Goal: Information Seeking & Learning: Learn about a topic

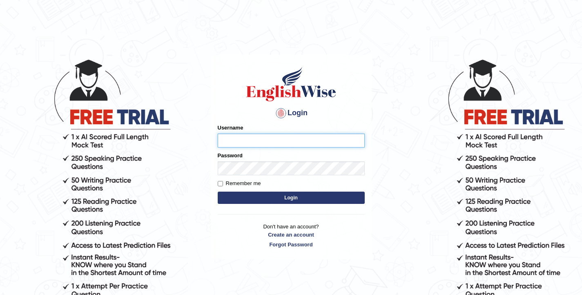
type input "elhamdavoodi"
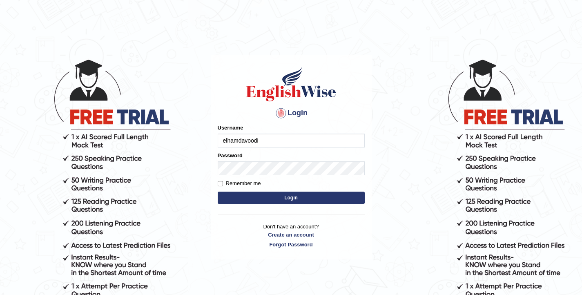
click at [318, 195] on button "Login" at bounding box center [291, 197] width 147 height 12
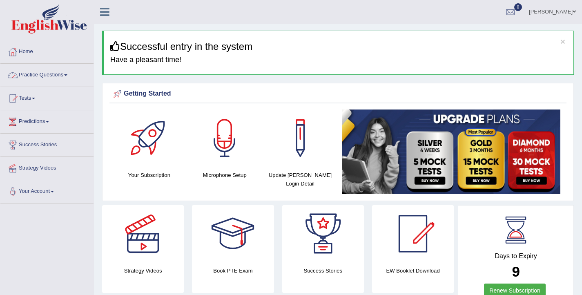
click at [53, 76] on link "Practice Questions" at bounding box center [46, 74] width 93 height 20
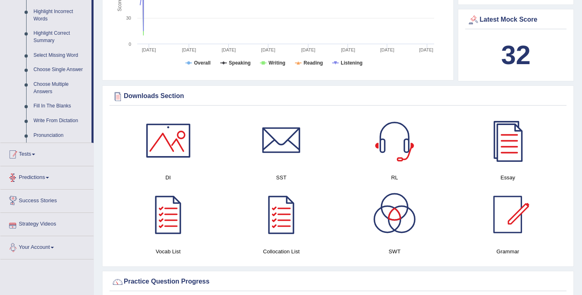
scroll to position [329, 0]
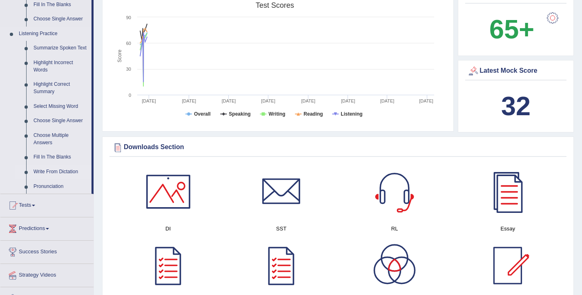
click at [60, 179] on link "Write From Dictation" at bounding box center [61, 172] width 62 height 15
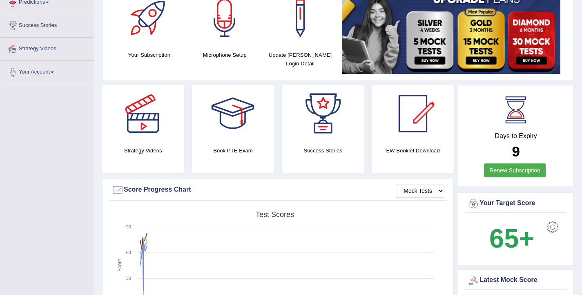
scroll to position [183, 0]
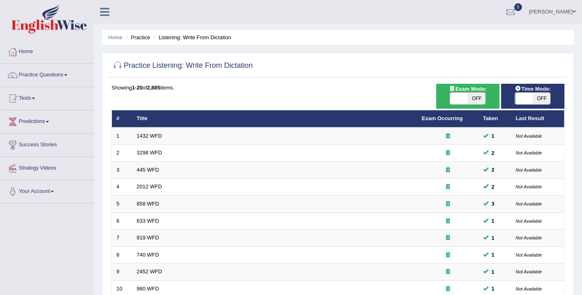
click at [463, 100] on span at bounding box center [459, 98] width 18 height 11
click at [462, 100] on span at bounding box center [459, 98] width 18 height 11
checkbox input "true"
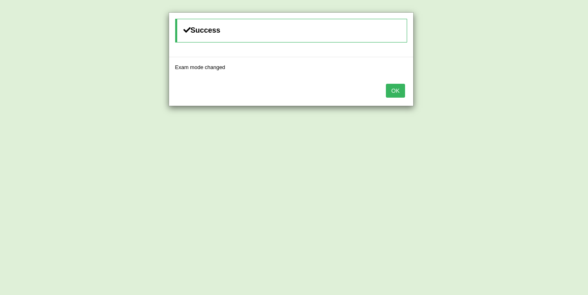
click at [397, 94] on button "OK" at bounding box center [395, 91] width 19 height 14
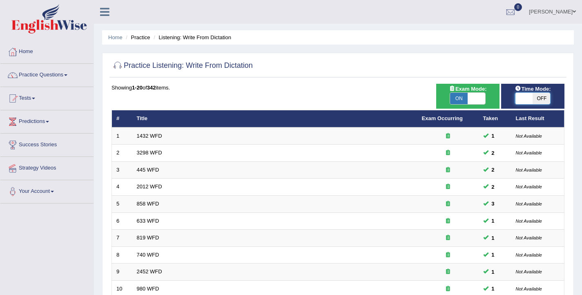
click at [525, 101] on span at bounding box center [524, 98] width 18 height 11
click at [523, 101] on span at bounding box center [524, 98] width 18 height 11
checkbox input "true"
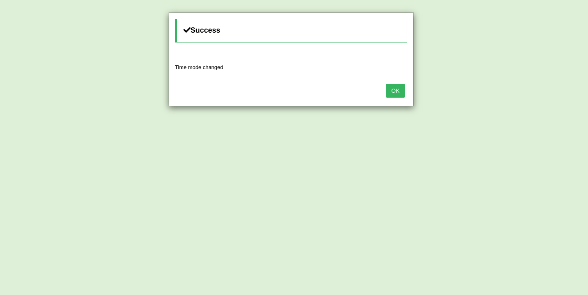
click at [396, 94] on button "OK" at bounding box center [395, 91] width 19 height 14
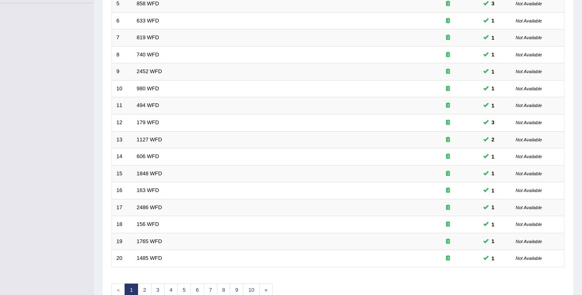
scroll to position [246, 0]
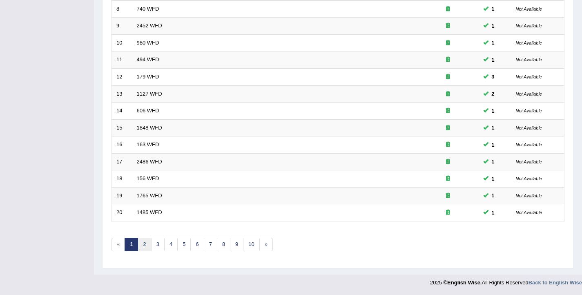
click at [147, 247] on link "2" at bounding box center [144, 244] width 13 height 13
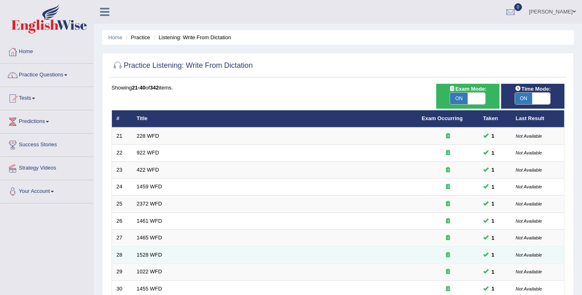
scroll to position [246, 0]
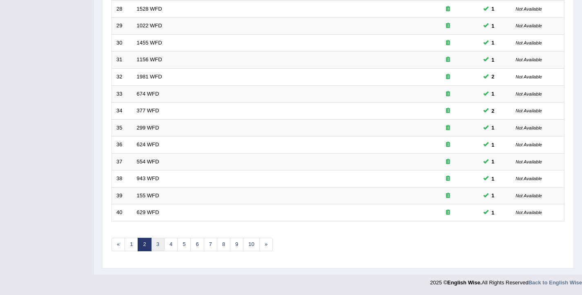
click at [157, 243] on link "3" at bounding box center [157, 244] width 13 height 13
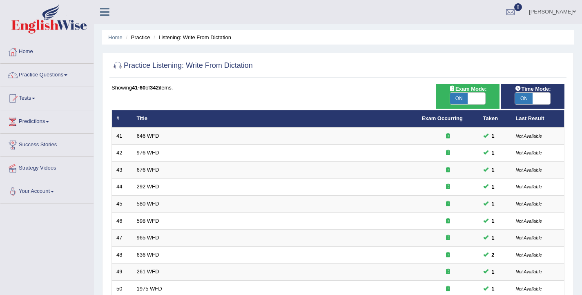
scroll to position [246, 0]
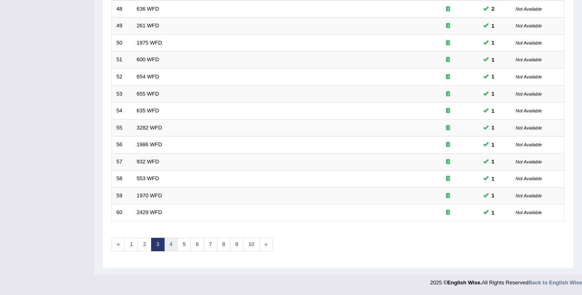
click at [169, 244] on link "4" at bounding box center [170, 244] width 13 height 13
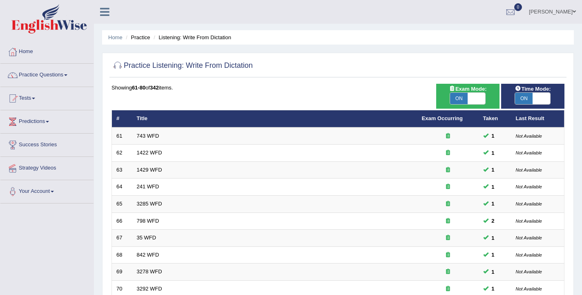
scroll to position [246, 0]
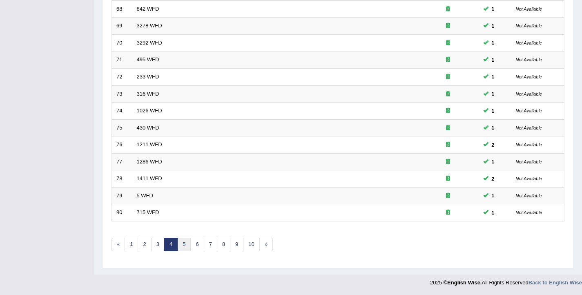
click at [184, 247] on link "5" at bounding box center [183, 244] width 13 height 13
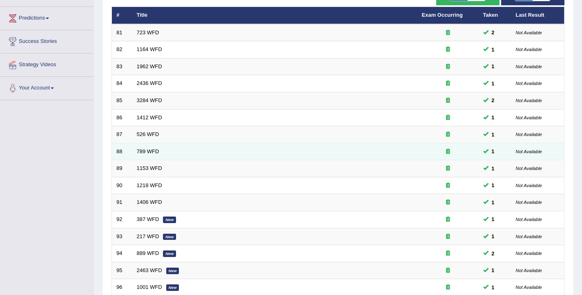
scroll to position [246, 0]
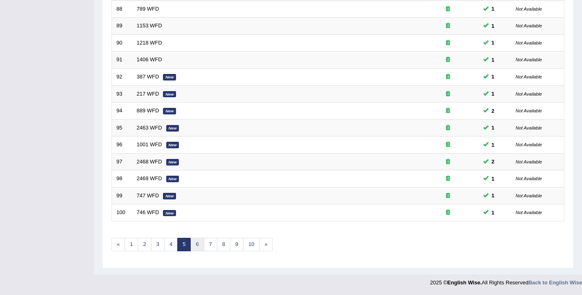
click at [193, 245] on link "6" at bounding box center [196, 244] width 13 height 13
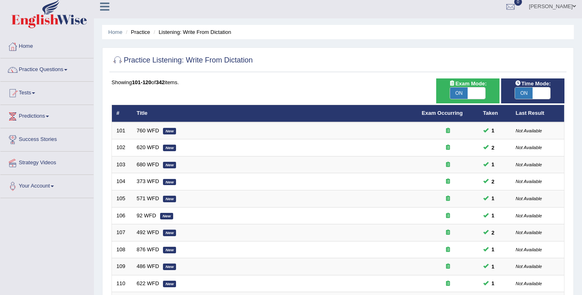
scroll to position [246, 0]
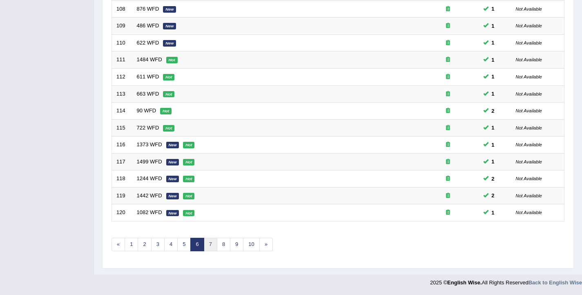
click at [214, 248] on link "7" at bounding box center [210, 244] width 13 height 13
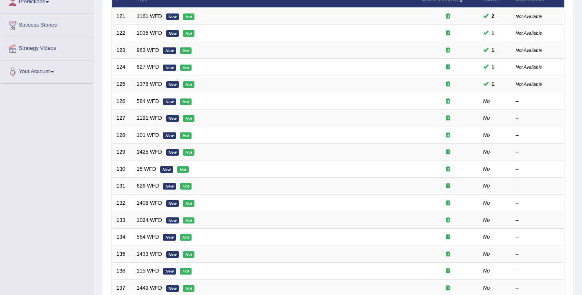
scroll to position [118, 0]
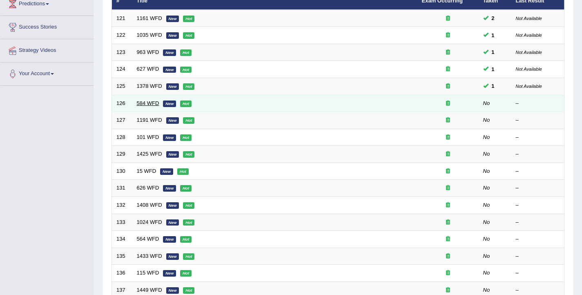
click at [147, 102] on link "584 WFD" at bounding box center [148, 103] width 22 height 6
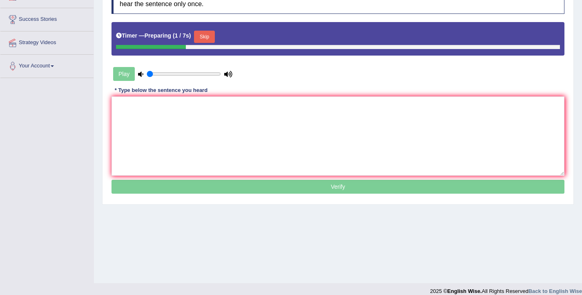
scroll to position [134, 0]
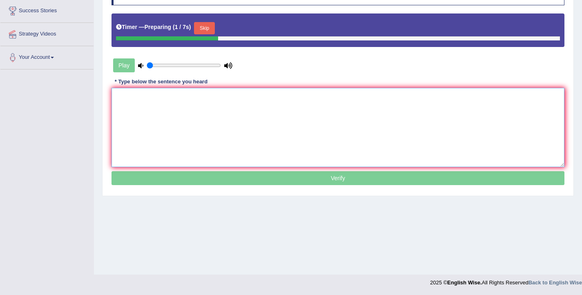
click at [178, 104] on textarea at bounding box center [337, 127] width 453 height 79
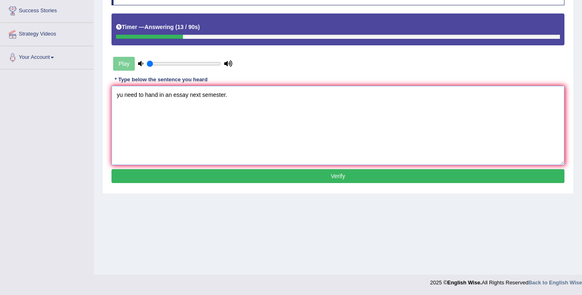
drag, startPoint x: 122, startPoint y: 95, endPoint x: 118, endPoint y: 95, distance: 4.1
click at [118, 95] on textarea "yu need to hand in an essay next semester." at bounding box center [337, 125] width 453 height 79
click at [168, 98] on textarea "You need to hand in an essay next semester." at bounding box center [337, 125] width 453 height 79
type textarea "You need to hand in the an essay next semester."
click at [242, 177] on button "Verify" at bounding box center [337, 176] width 453 height 14
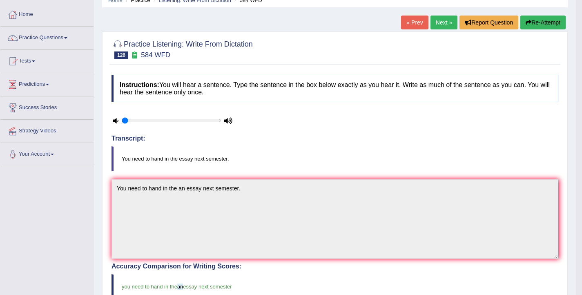
scroll to position [0, 0]
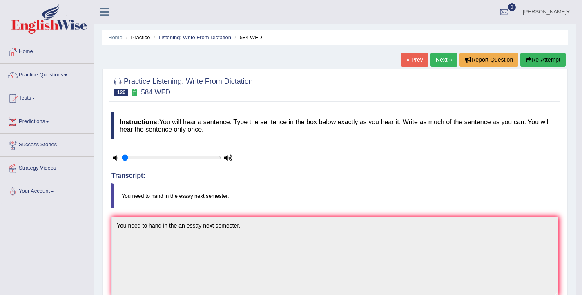
click at [445, 62] on link "Next »" at bounding box center [443, 60] width 27 height 14
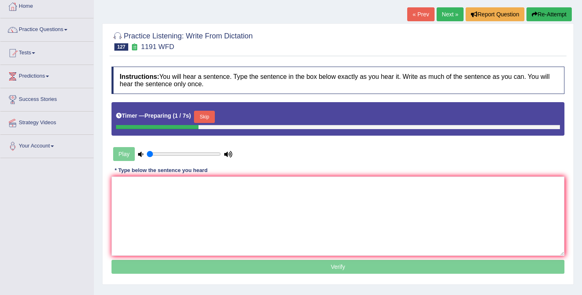
scroll to position [46, 0]
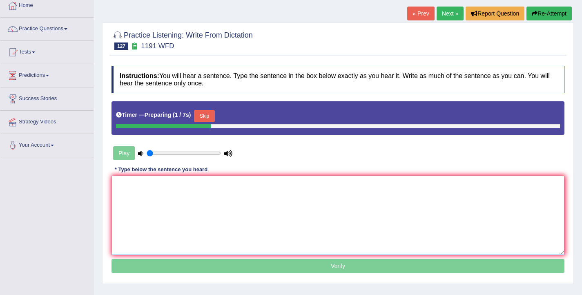
click at [171, 229] on textarea at bounding box center [337, 215] width 453 height 79
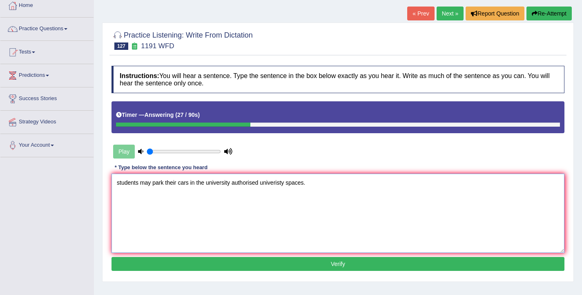
click at [120, 184] on textarea "students may park their cars in the university authorised univeristy spaces." at bounding box center [337, 213] width 453 height 79
click at [231, 183] on textarea "Students may park their cars in the university authorised univeristy spaces." at bounding box center [337, 213] width 453 height 79
click at [252, 183] on textarea "Students may park their cars in the university universiy's authorised univerist…" at bounding box center [337, 213] width 453 height 79
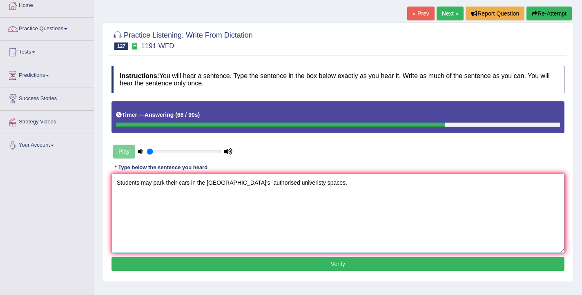
click at [317, 182] on textarea "Students may park their cars in the [GEOGRAPHIC_DATA]'s authorised univeristy s…" at bounding box center [337, 213] width 453 height 79
type textarea "Students may park their cars in the [GEOGRAPHIC_DATA]'s authorised univeristy u…"
click at [344, 268] on button "Verify" at bounding box center [337, 264] width 453 height 14
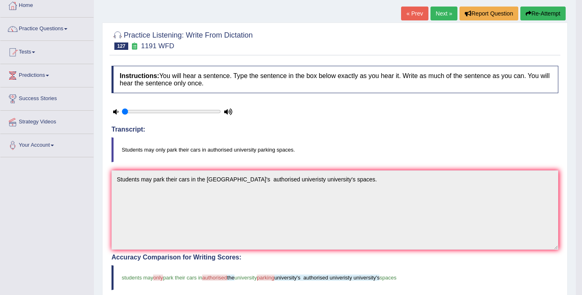
click at [533, 18] on button "Re-Attempt" at bounding box center [542, 14] width 45 height 14
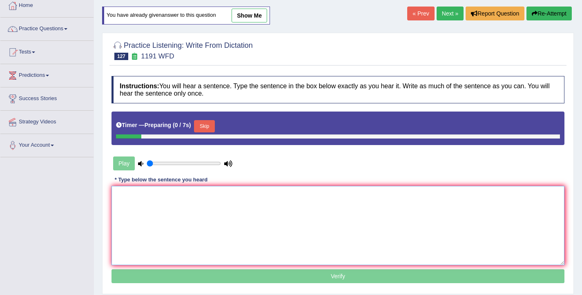
click at [222, 232] on textarea at bounding box center [337, 225] width 453 height 79
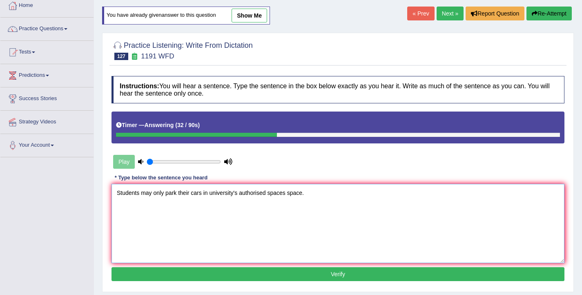
click at [210, 193] on textarea "Students may only park their cars in university's authorised spaces space." at bounding box center [337, 223] width 453 height 79
type textarea "Students may only park their cars in the university's authorised spaces space."
click at [342, 275] on button "Verify" at bounding box center [337, 274] width 453 height 14
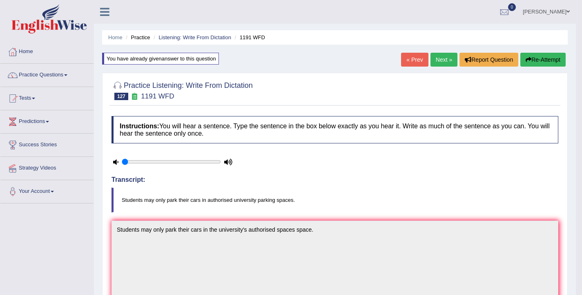
click at [533, 61] on button "Re-Attempt" at bounding box center [542, 60] width 45 height 14
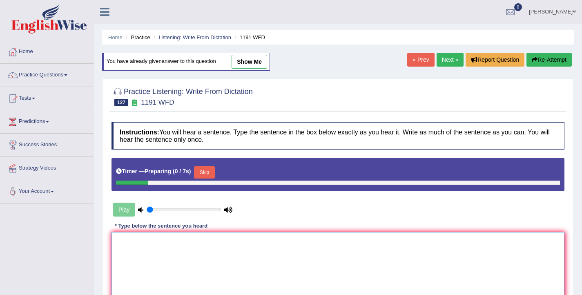
click at [209, 248] on textarea at bounding box center [337, 271] width 453 height 79
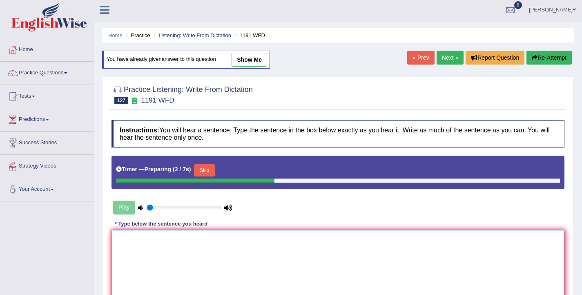
scroll to position [3, 0]
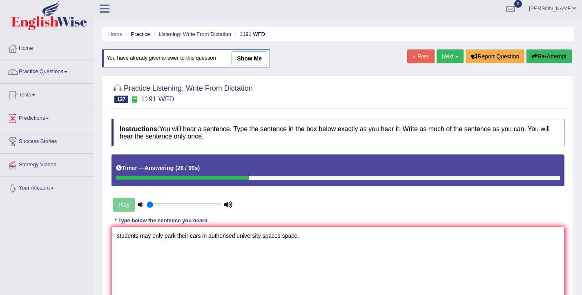
click at [208, 238] on textarea "students may only park their cars in authorised university spaces space." at bounding box center [337, 266] width 453 height 79
click at [274, 234] on textarea "students may only park their cars in the authorised university spaces space." at bounding box center [337, 266] width 453 height 79
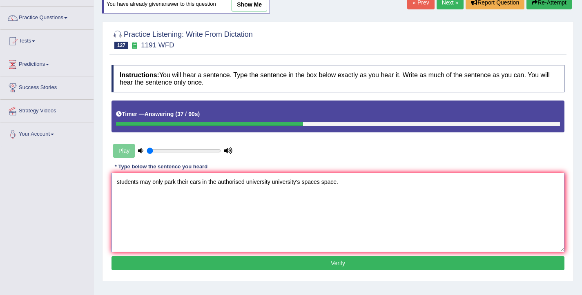
scroll to position [98, 0]
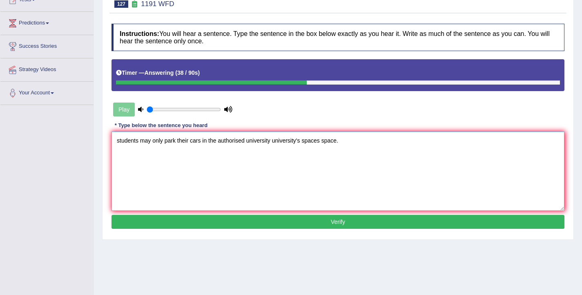
type textarea "students may only park their cars in the authorised university university's spa…"
click at [285, 218] on button "Verify" at bounding box center [337, 222] width 453 height 14
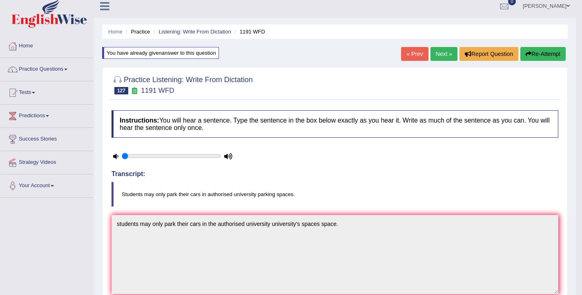
scroll to position [0, 0]
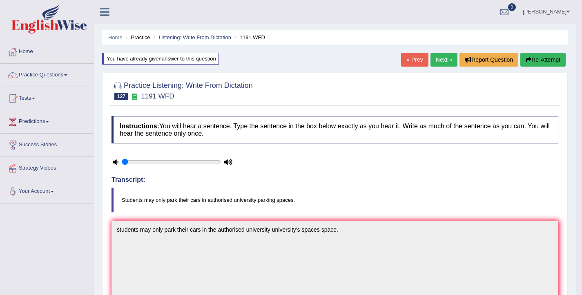
click at [542, 61] on button "Re-Attempt" at bounding box center [542, 60] width 45 height 14
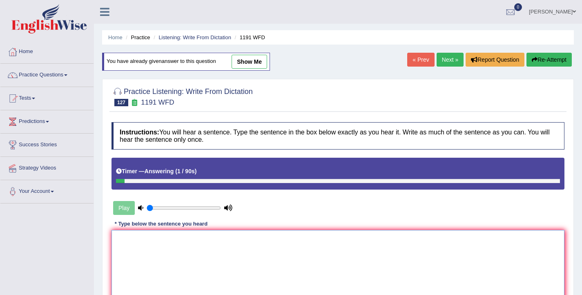
click at [353, 244] on textarea at bounding box center [337, 269] width 453 height 79
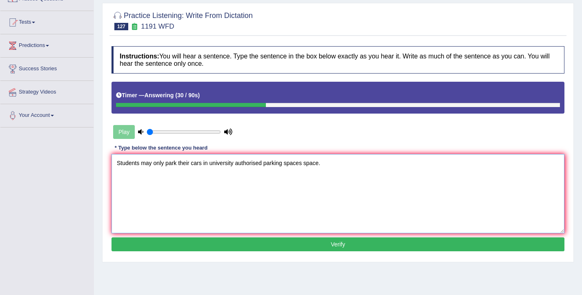
scroll to position [80, 0]
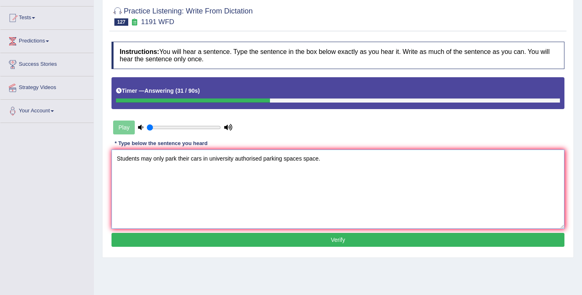
type textarea "Students may only park their cars in university authorised parking spaces space."
click at [345, 246] on button "Verify" at bounding box center [337, 240] width 453 height 14
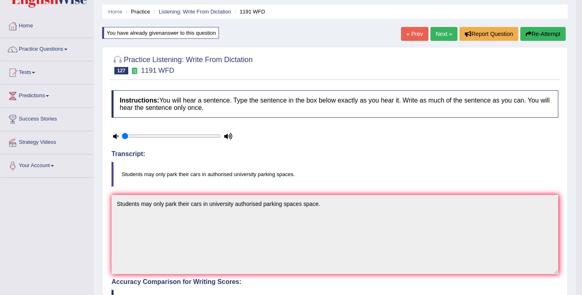
scroll to position [0, 0]
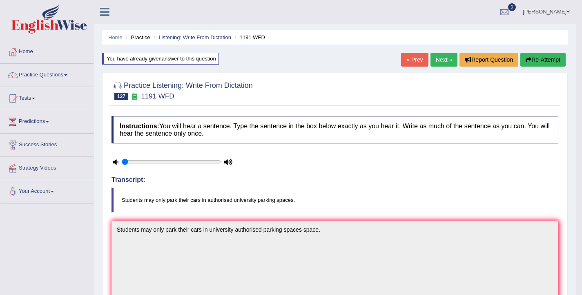
click at [444, 60] on link "Next »" at bounding box center [443, 60] width 27 height 14
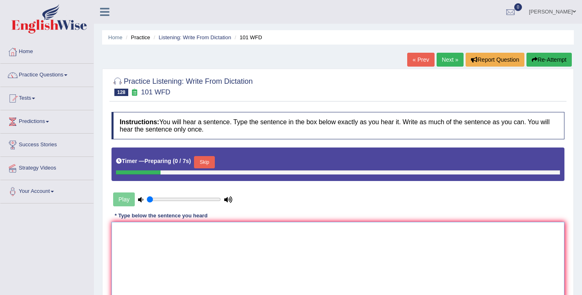
click at [164, 254] on textarea at bounding box center [337, 261] width 453 height 79
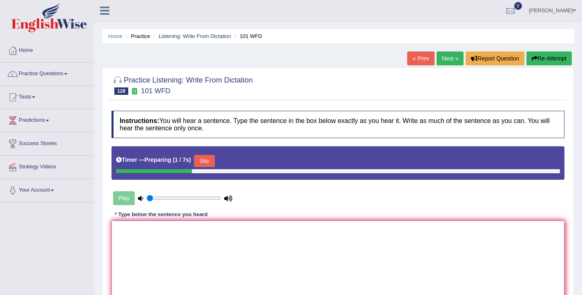
scroll to position [2, 0]
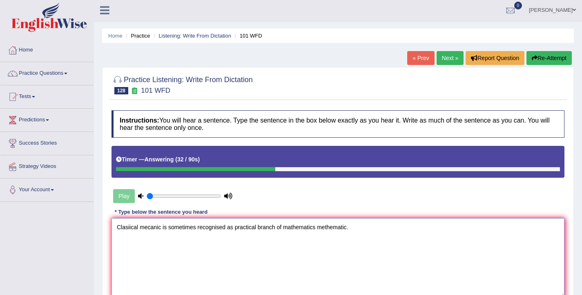
click at [129, 228] on textarea "Clasiical mecanic is sometimes recognised as practical branch of mathematics me…" at bounding box center [337, 257] width 453 height 79
click at [153, 229] on textarea "Classical mecanic is sometimes recognised as practical branch of mathematics me…" at bounding box center [337, 257] width 453 height 79
click at [240, 230] on textarea "Classical mechanic is sometimes recognised as practical branch of mathematics m…" at bounding box center [337, 257] width 453 height 79
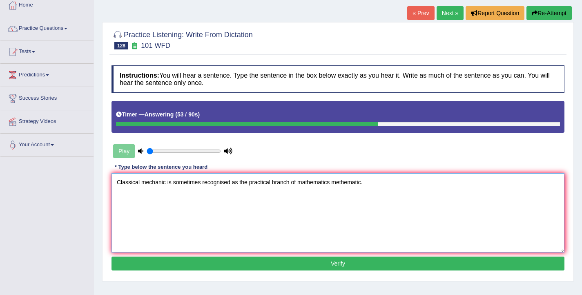
scroll to position [52, 0]
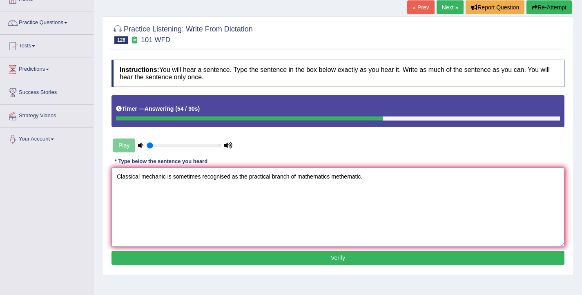
type textarea "Classical mechanic is sometimes recognised as the practical branch of mathemati…"
click at [287, 256] on button "Verify" at bounding box center [337, 258] width 453 height 14
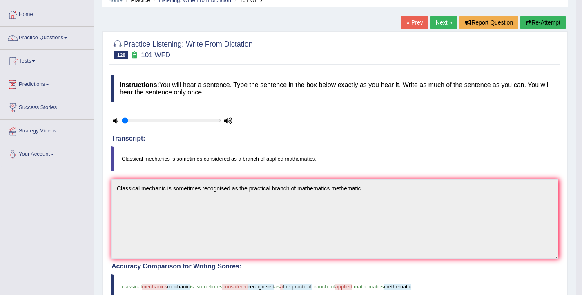
scroll to position [0, 0]
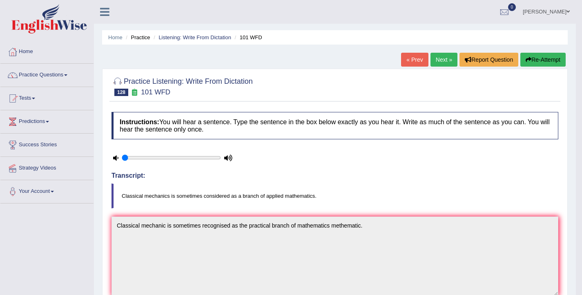
click at [540, 65] on button "Re-Attempt" at bounding box center [542, 60] width 45 height 14
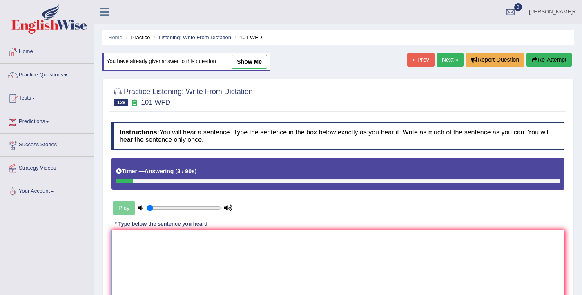
click at [272, 240] on textarea at bounding box center [337, 269] width 453 height 79
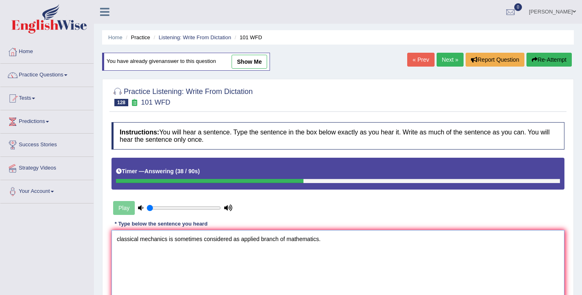
click at [118, 240] on textarea "classical mechanics is sometimes considered as applied branch of mathematics." at bounding box center [337, 269] width 453 height 79
click at [243, 241] on textarea "Classical mechanics is sometimes considered as applied branch of mathematics." at bounding box center [337, 269] width 453 height 79
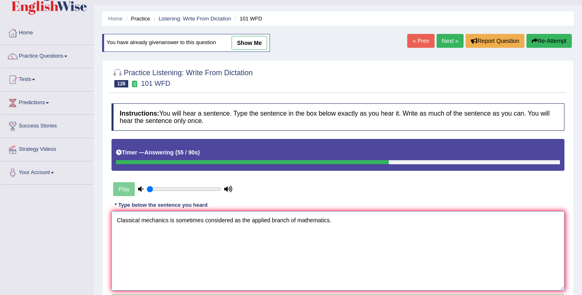
scroll to position [134, 0]
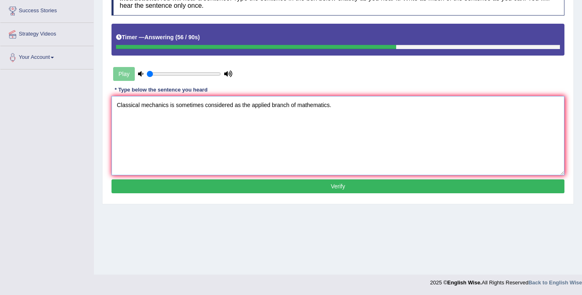
type textarea "Classical mechanics is sometimes considered as the applied branch of mathematic…"
click at [264, 191] on button "Verify" at bounding box center [337, 186] width 453 height 14
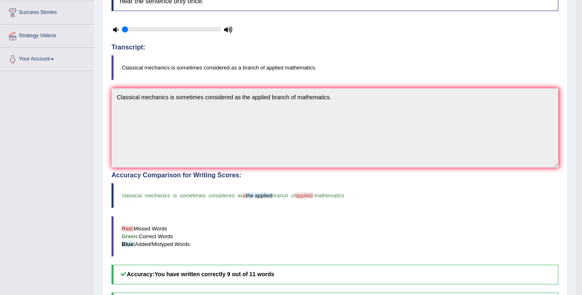
scroll to position [0, 0]
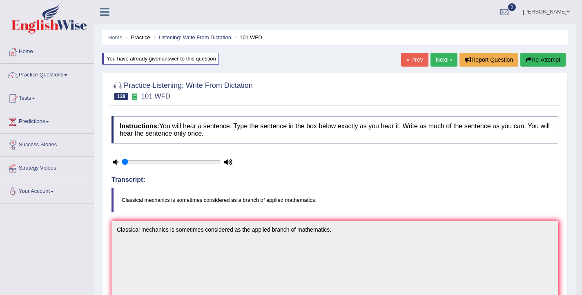
click at [536, 58] on button "Re-Attempt" at bounding box center [542, 60] width 45 height 14
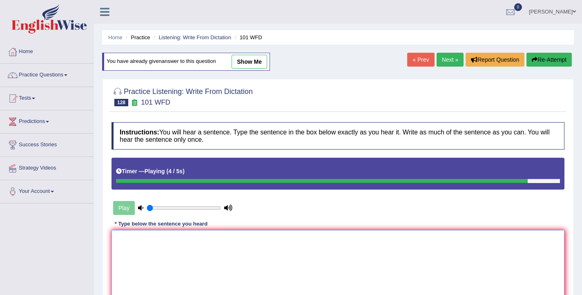
click at [260, 246] on textarea at bounding box center [337, 269] width 453 height 79
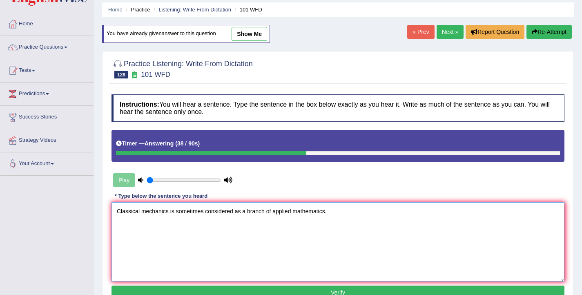
scroll to position [29, 0]
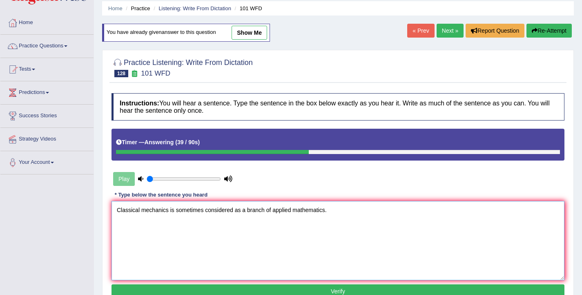
type textarea "Classical mechanics is sometimes considered as a branch of applied mathematics."
click at [189, 288] on button "Verify" at bounding box center [337, 291] width 453 height 14
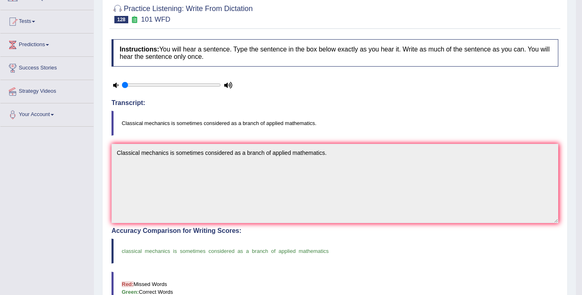
scroll to position [0, 0]
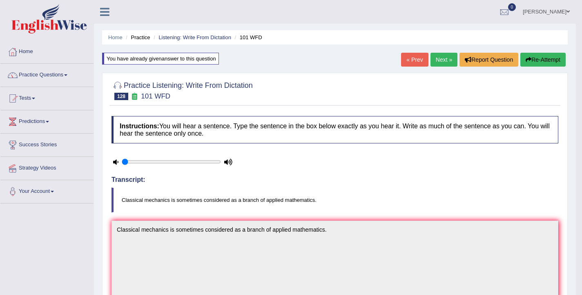
click at [439, 61] on link "Next »" at bounding box center [443, 60] width 27 height 14
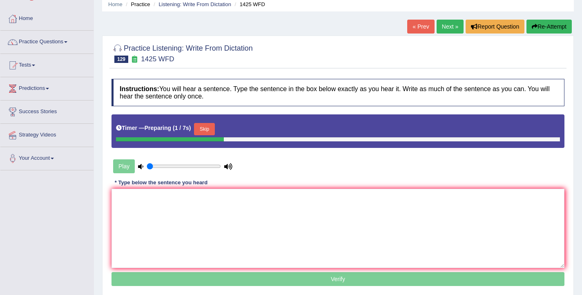
scroll to position [42, 0]
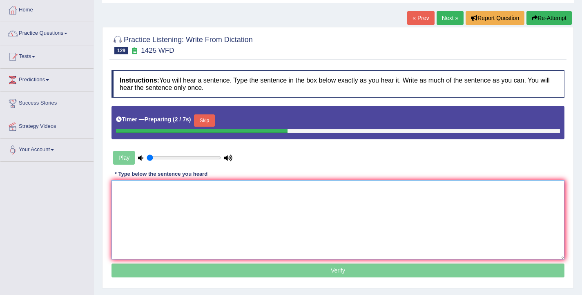
click at [182, 198] on textarea at bounding box center [337, 219] width 453 height 79
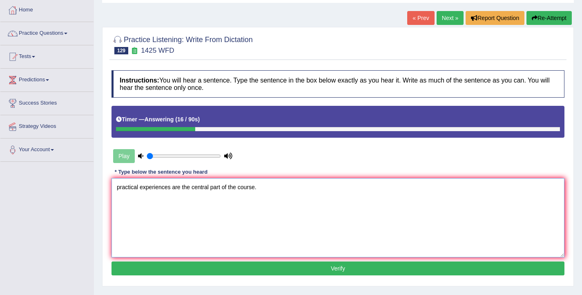
click at [120, 188] on textarea "practical experiences are the central part of the course." at bounding box center [337, 217] width 453 height 79
click at [222, 186] on textarea "Practical experiences are the central part of the course." at bounding box center [337, 217] width 453 height 79
click at [251, 187] on textarea "Practical experiences are the central part parts of the course." at bounding box center [337, 217] width 453 height 79
click at [297, 187] on textarea "Practical experiences are the central part parts of the chemistry course." at bounding box center [337, 217] width 453 height 79
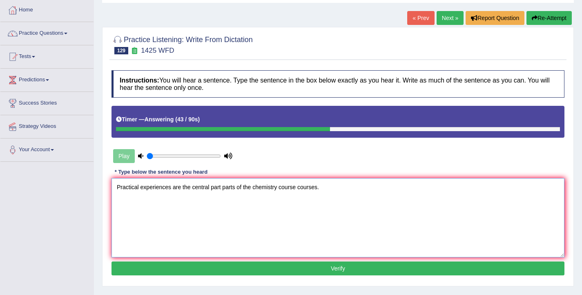
click at [182, 186] on textarea "Practical experiences are the central part parts of the chemistry course course…" at bounding box center [337, 217] width 453 height 79
type textarea "Practical experiences are a the central part parts of the chemistry course cour…"
click at [310, 269] on button "Verify" at bounding box center [337, 268] width 453 height 14
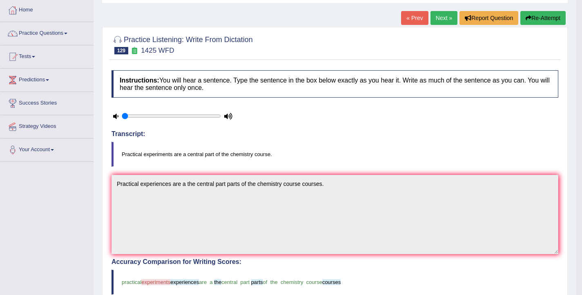
click at [440, 19] on link "Next »" at bounding box center [443, 18] width 27 height 14
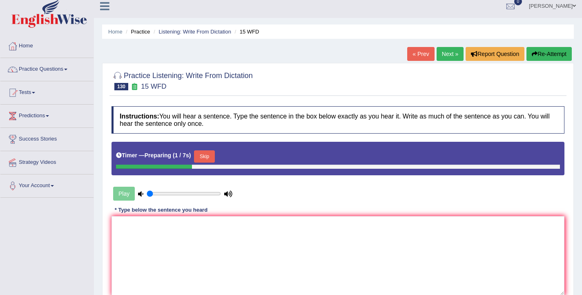
scroll to position [13, 0]
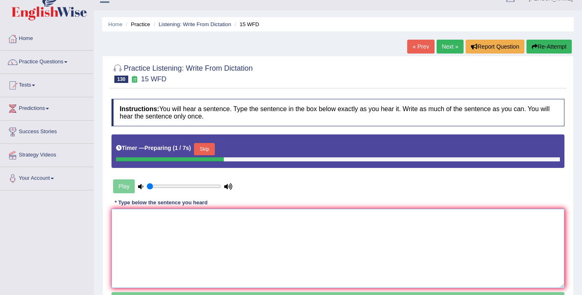
click at [290, 216] on textarea at bounding box center [337, 248] width 453 height 79
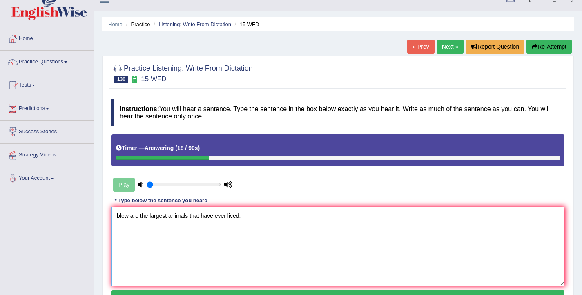
click at [119, 216] on textarea "blew are the largest animals that have ever lived." at bounding box center [337, 246] width 453 height 79
click at [189, 215] on textarea "Blew are the largest animals that have ever lived." at bounding box center [337, 246] width 453 height 79
click at [245, 217] on textarea "Blew are the largest animals animal that have ever lived." at bounding box center [337, 246] width 453 height 79
click at [258, 217] on textarea "Blew are the largest animals animal that have ever lived." at bounding box center [337, 246] width 453 height 79
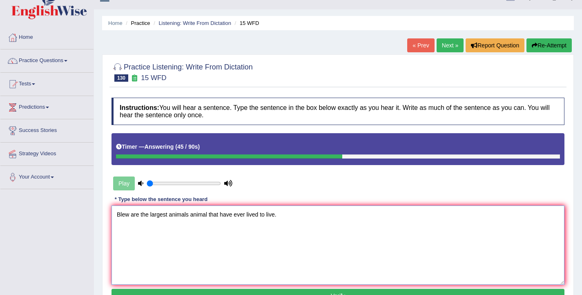
scroll to position [47, 0]
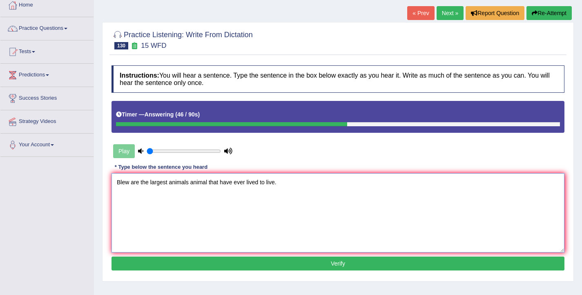
type textarea "Blew are the largest animals animal that have ever lived to live."
click at [249, 265] on button "Verify" at bounding box center [337, 263] width 453 height 14
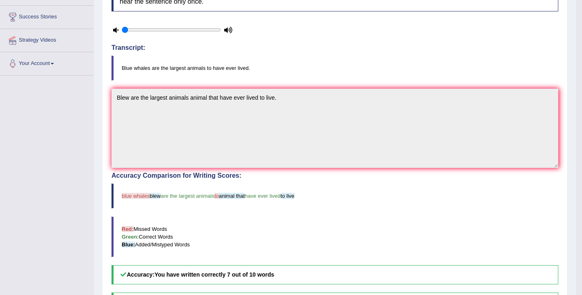
scroll to position [0, 0]
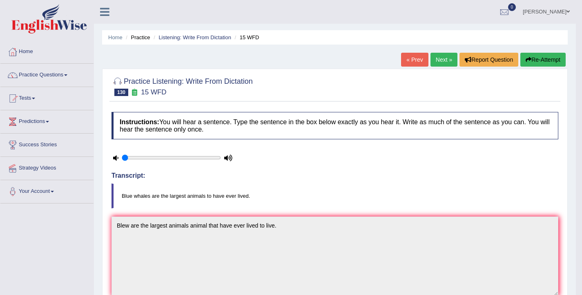
click at [528, 61] on icon "button" at bounding box center [528, 60] width 6 height 6
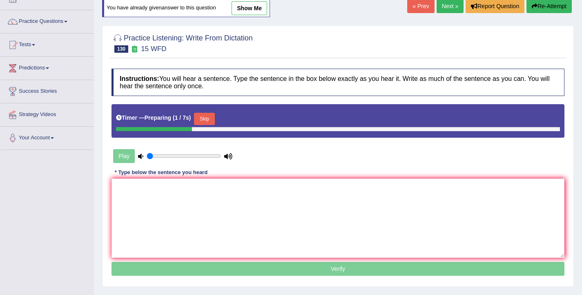
scroll to position [54, 0]
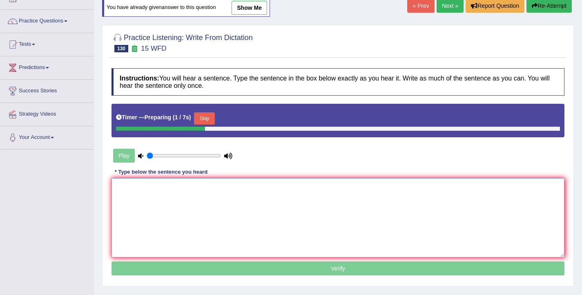
click at [298, 219] on textarea at bounding box center [337, 217] width 453 height 79
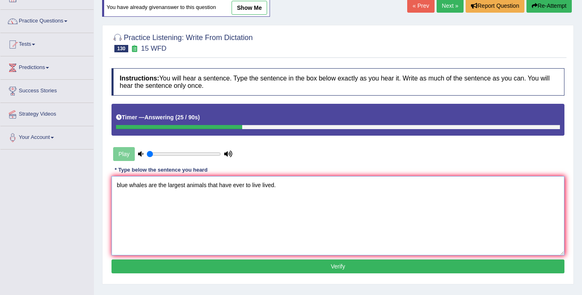
click at [120, 187] on textarea "blue whales are the largest animals that have ever to live lived." at bounding box center [337, 215] width 453 height 79
click at [206, 184] on textarea "Blue whales are the largest animals that have ever to live lived." at bounding box center [337, 215] width 453 height 79
type textarea "Blue whales are the largest animals animal that have ever to live lived."
click at [288, 266] on button "Verify" at bounding box center [337, 266] width 453 height 14
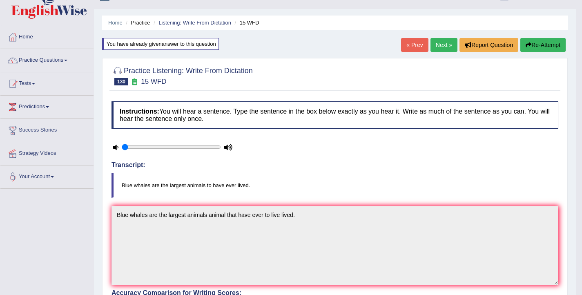
scroll to position [51, 0]
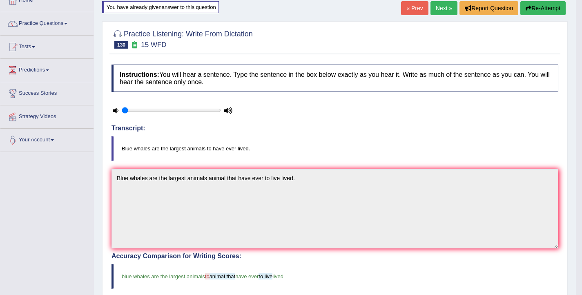
click at [541, 11] on button "Re-Attempt" at bounding box center [542, 8] width 45 height 14
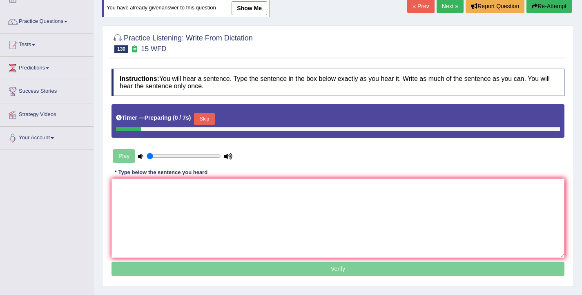
scroll to position [51, 0]
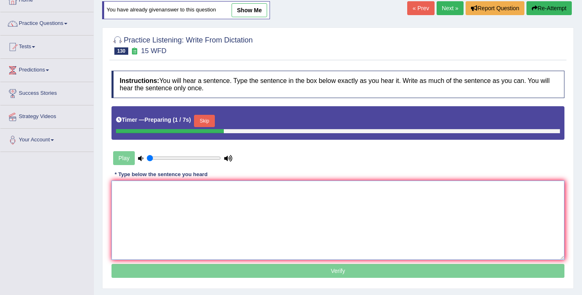
click at [158, 194] on textarea at bounding box center [337, 219] width 453 height 79
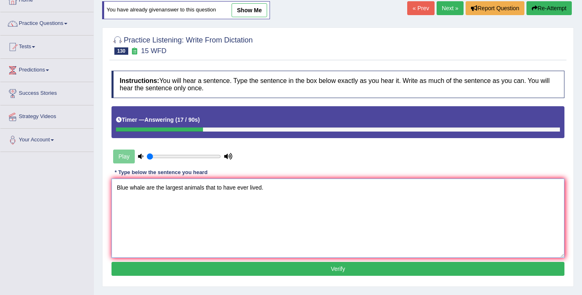
click at [204, 190] on textarea "Blue whale are the largest animals that to have ever lived." at bounding box center [337, 217] width 453 height 79
type textarea "Blue whale are the largest animals animal that to have ever lived."
click at [300, 269] on button "Verify" at bounding box center [337, 269] width 453 height 14
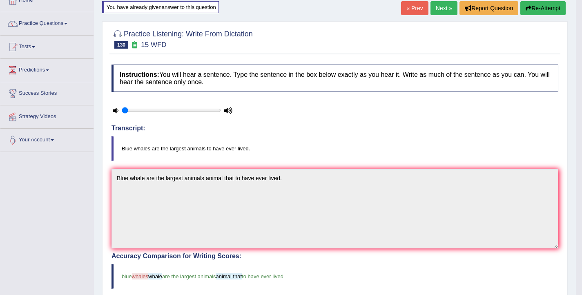
click at [430, 9] on link "Next »" at bounding box center [443, 8] width 27 height 14
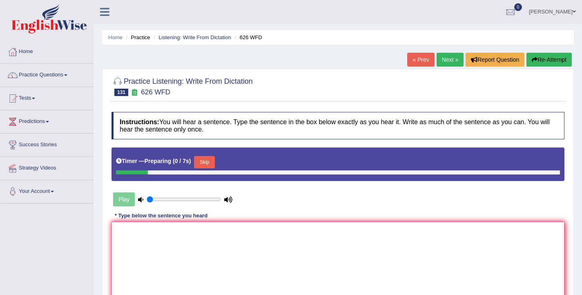
click at [296, 240] on textarea at bounding box center [337, 261] width 453 height 79
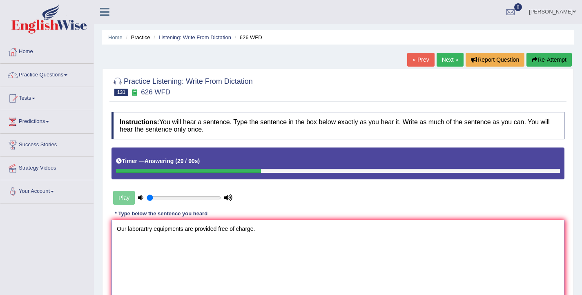
click at [147, 231] on textarea "Our laborartry equipments are provided free of charge." at bounding box center [337, 259] width 453 height 79
click at [156, 227] on textarea "Our laborartory equipments are provided free of charge." at bounding box center [337, 259] width 453 height 79
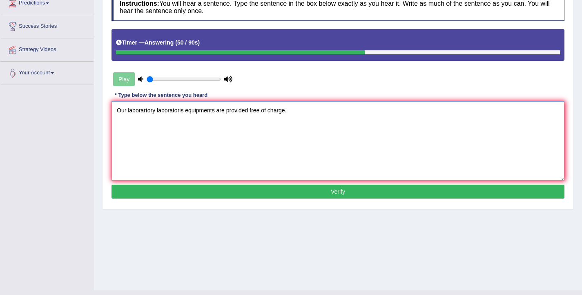
scroll to position [123, 0]
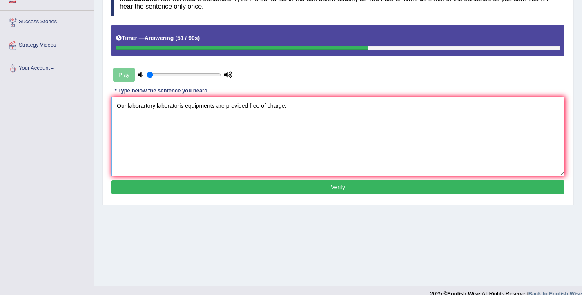
type textarea "Our laborartory laboratoris equipments are provided free of charge."
drag, startPoint x: 297, startPoint y: 186, endPoint x: 296, endPoint y: 192, distance: 6.3
click at [297, 186] on button "Verify" at bounding box center [337, 187] width 453 height 14
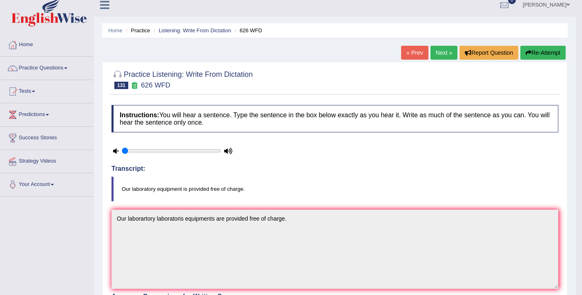
scroll to position [5, 0]
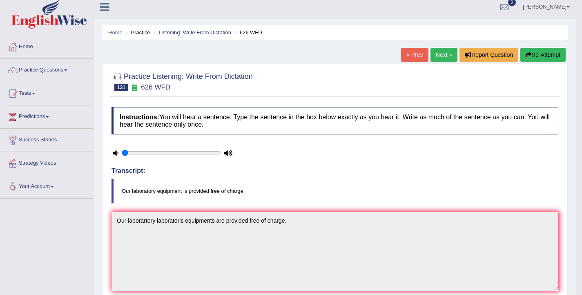
click at [441, 56] on link "Next »" at bounding box center [443, 55] width 27 height 14
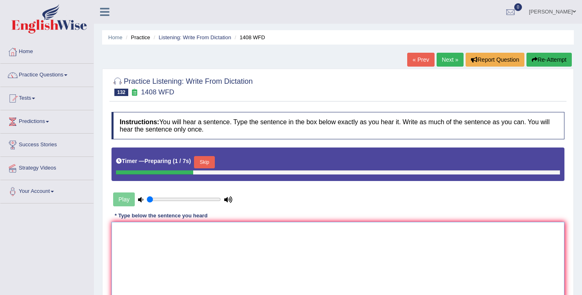
click at [263, 231] on textarea at bounding box center [337, 261] width 453 height 79
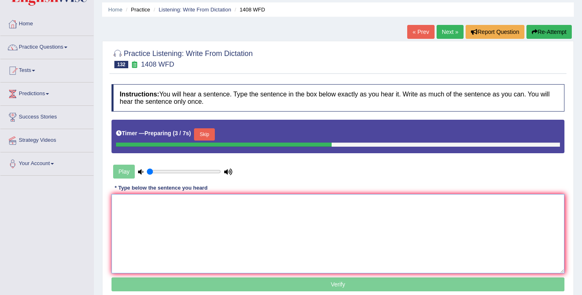
scroll to position [31, 0]
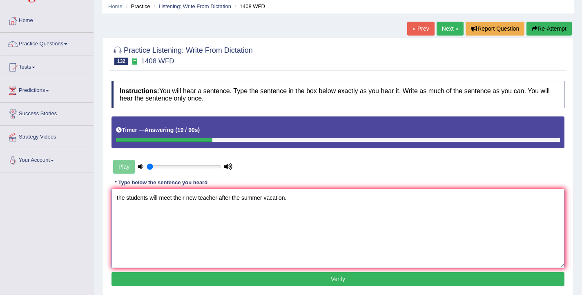
click at [119, 199] on textarea "the students will meet their new teacher after the summer vacation." at bounding box center [337, 228] width 453 height 79
click at [220, 199] on textarea "The students will meet their new teacher after the summer vacation." at bounding box center [337, 228] width 453 height 79
type textarea "The students will meet their new teacher teachers after the summer vacation."
click at [309, 278] on button "Verify" at bounding box center [337, 279] width 453 height 14
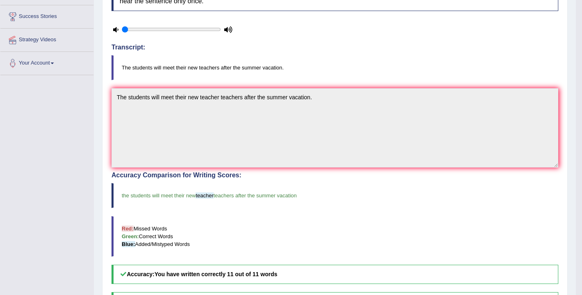
scroll to position [0, 0]
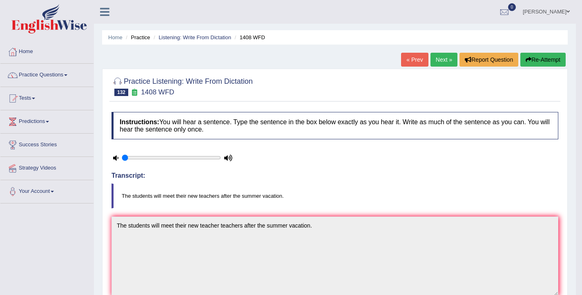
click at [442, 62] on link "Next »" at bounding box center [443, 60] width 27 height 14
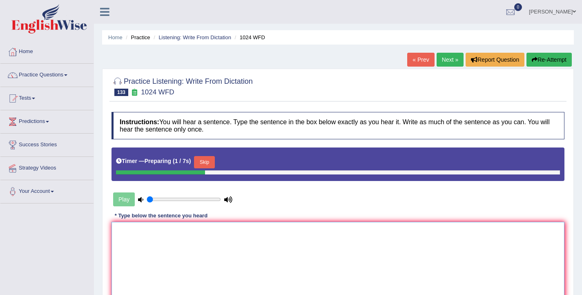
click at [227, 249] on textarea at bounding box center [337, 261] width 453 height 79
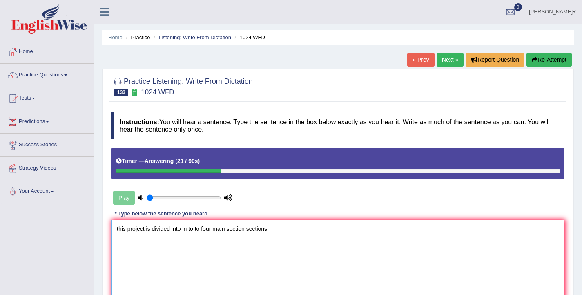
click at [118, 230] on textarea "this project is divided into in to to four main section sections." at bounding box center [337, 259] width 453 height 79
click at [203, 230] on textarea "This project is divided into in to to four main section sections." at bounding box center [337, 259] width 453 height 79
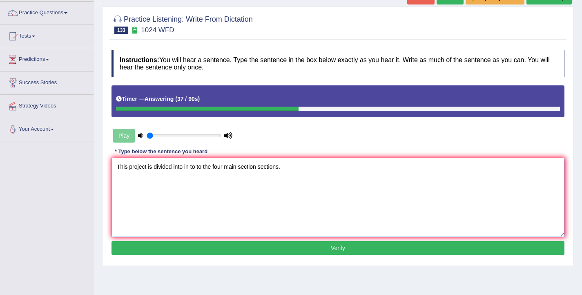
scroll to position [76, 0]
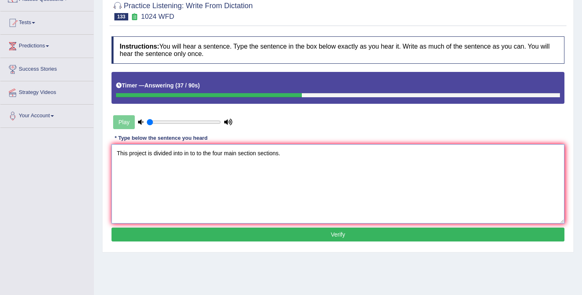
type textarea "This project is divided into in to to the four main section sections."
click at [257, 238] on button "Verify" at bounding box center [337, 234] width 453 height 14
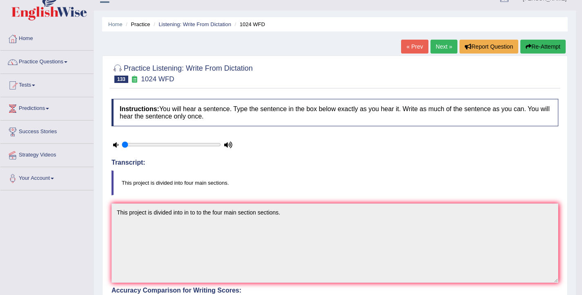
scroll to position [0, 0]
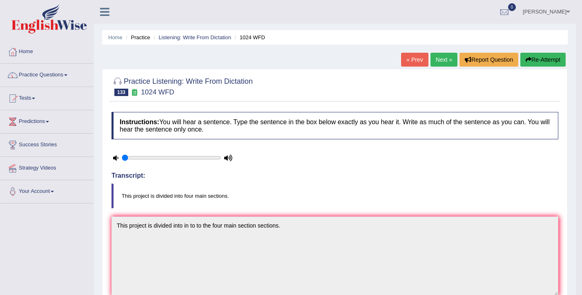
click at [438, 61] on link "Next »" at bounding box center [443, 60] width 27 height 14
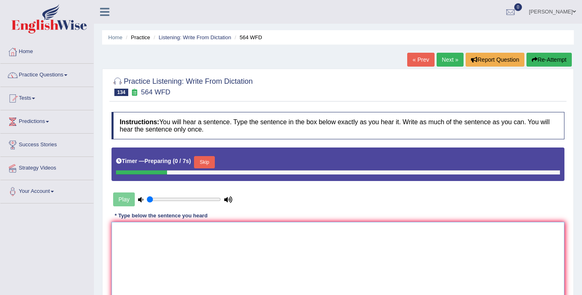
click at [278, 249] on textarea at bounding box center [337, 261] width 453 height 79
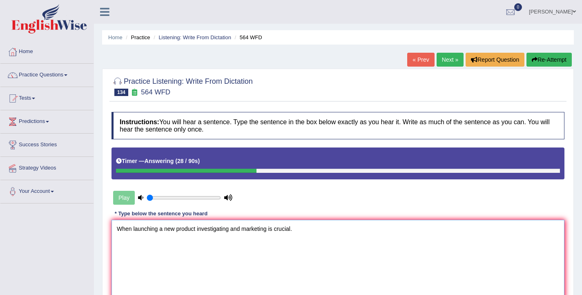
click at [162, 229] on textarea "When launching a new product investigating and marketing is crucial." at bounding box center [337, 259] width 453 height 79
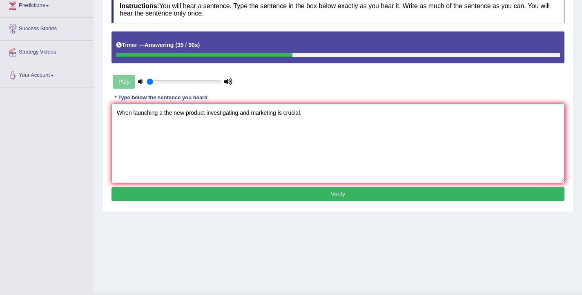
scroll to position [134, 0]
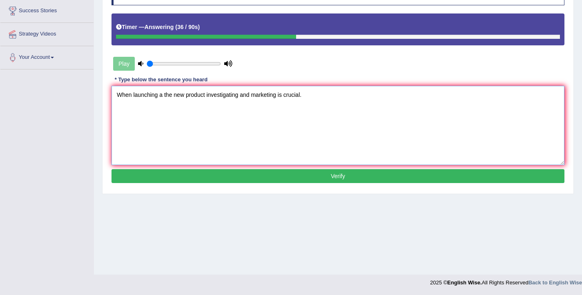
type textarea "When launching a the new product investigating and marketing is crucial."
click at [254, 177] on button "Verify" at bounding box center [337, 176] width 453 height 14
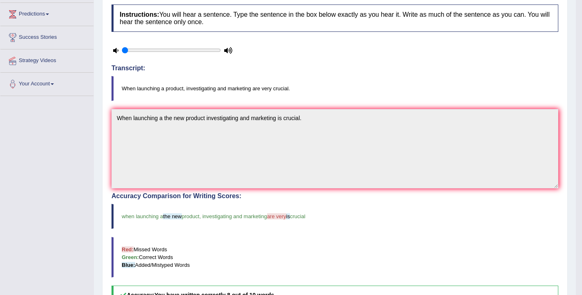
scroll to position [0, 0]
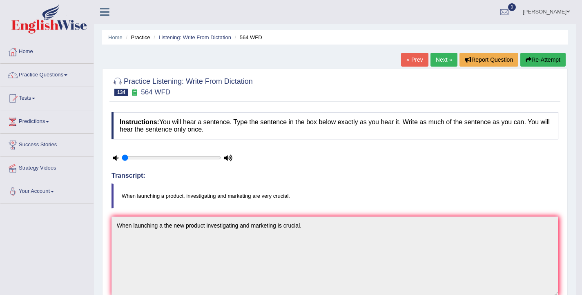
click at [532, 59] on button "Re-Attempt" at bounding box center [542, 60] width 45 height 14
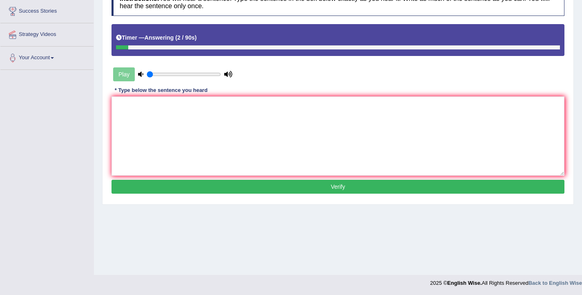
scroll to position [134, 0]
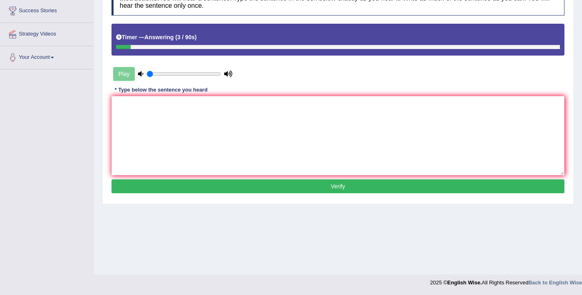
click at [353, 190] on button "Verify" at bounding box center [337, 186] width 453 height 14
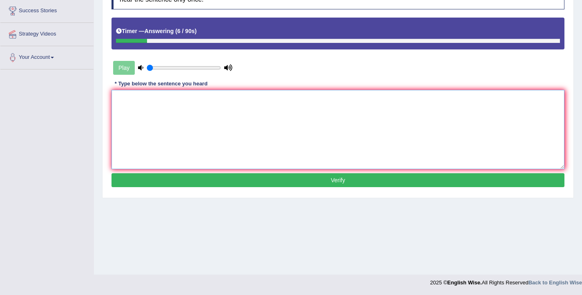
click at [171, 122] on textarea at bounding box center [337, 129] width 453 height 79
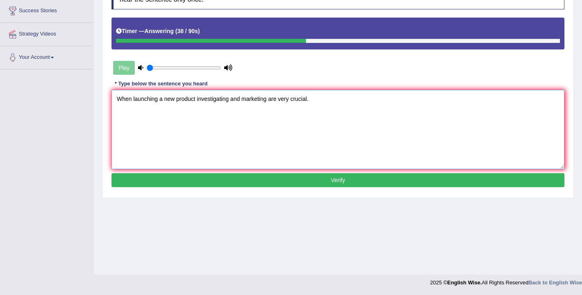
type textarea "When launching a new product investigating and marketing are very crucial."
click at [324, 179] on button "Verify" at bounding box center [337, 180] width 453 height 14
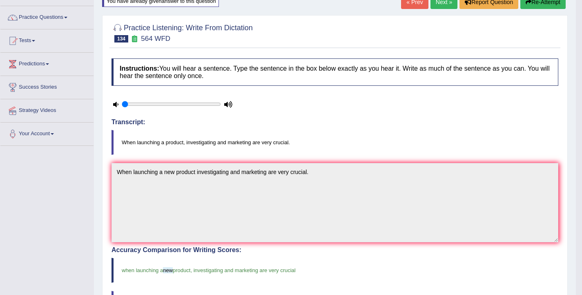
scroll to position [47, 0]
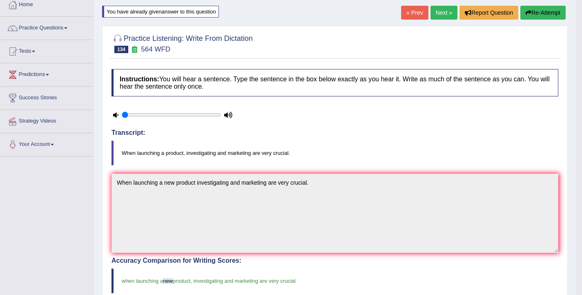
click at [444, 13] on link "Next »" at bounding box center [443, 13] width 27 height 14
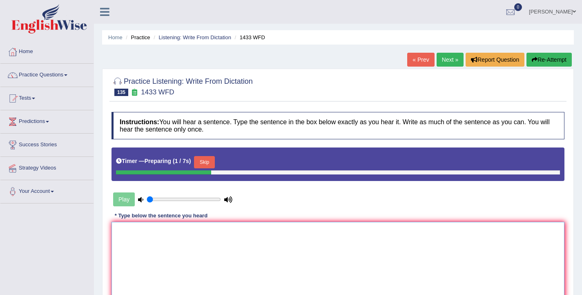
click at [205, 251] on textarea at bounding box center [337, 261] width 453 height 79
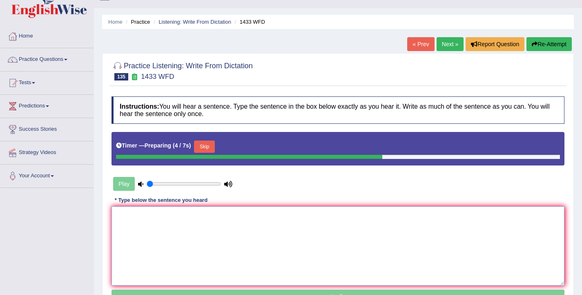
scroll to position [27, 0]
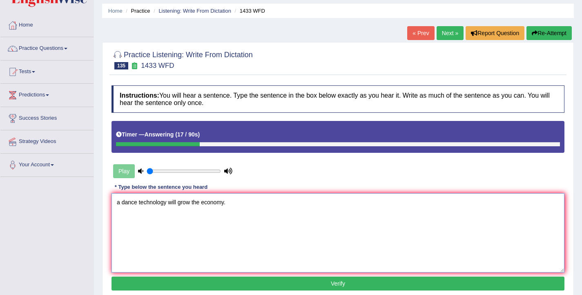
drag, startPoint x: 138, startPoint y: 204, endPoint x: 116, endPoint y: 204, distance: 22.1
click at [116, 204] on textarea "a dance technology will grow the economy." at bounding box center [337, 232] width 453 height 79
type textarea "Advanced Advance technology will grow the economy."
click at [313, 285] on button "Verify" at bounding box center [337, 283] width 453 height 14
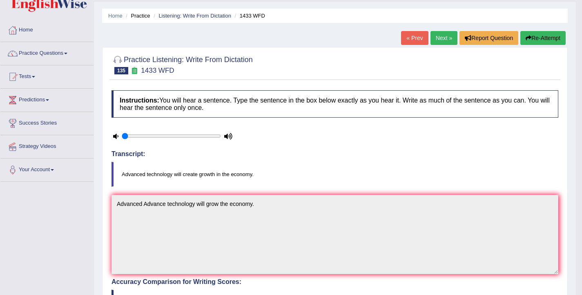
scroll to position [18, 0]
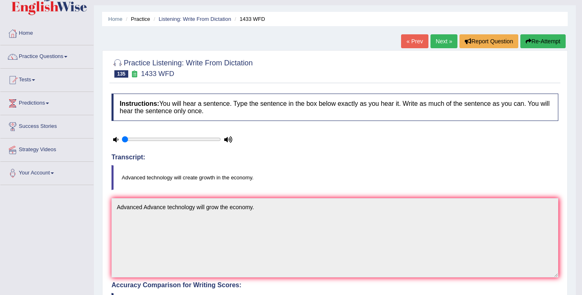
click at [553, 45] on button "Re-Attempt" at bounding box center [542, 41] width 45 height 14
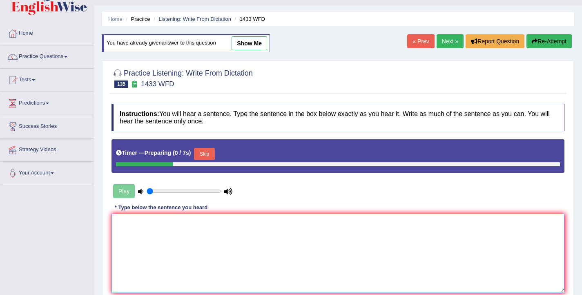
click at [207, 258] on textarea at bounding box center [337, 253] width 453 height 79
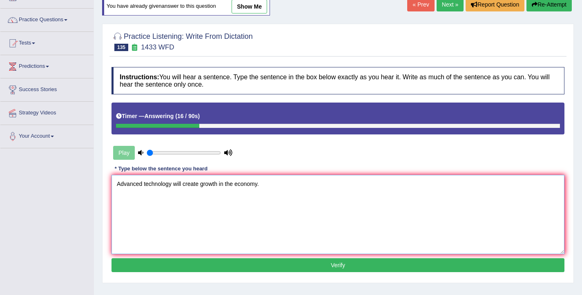
scroll to position [60, 0]
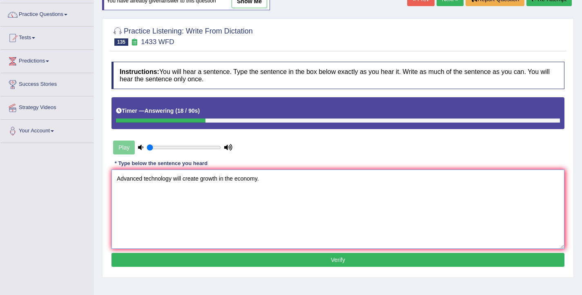
type textarea "Advanced technology will create growth in the economy."
click at [260, 256] on button "Verify" at bounding box center [337, 260] width 453 height 14
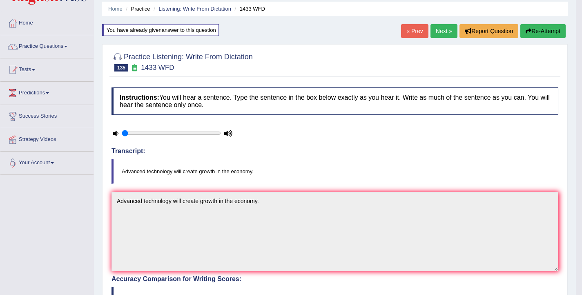
scroll to position [11, 0]
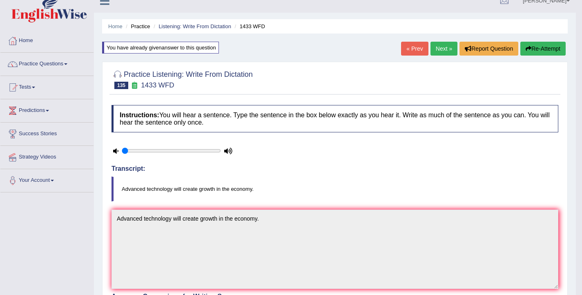
click at [435, 51] on link "Next »" at bounding box center [443, 49] width 27 height 14
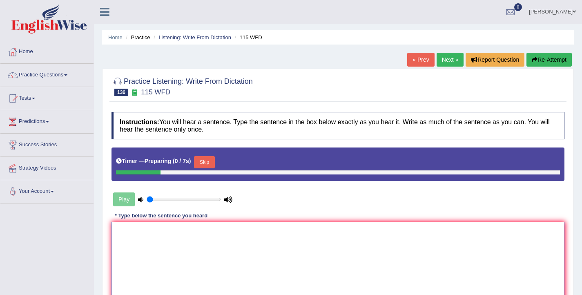
click at [272, 265] on textarea at bounding box center [337, 261] width 453 height 79
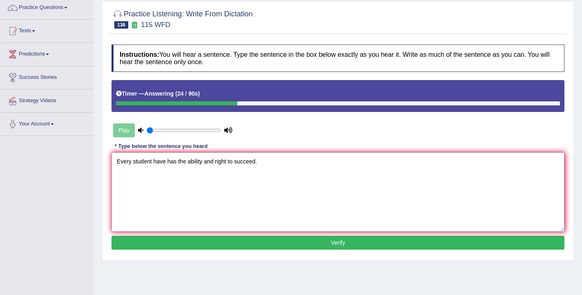
scroll to position [81, 0]
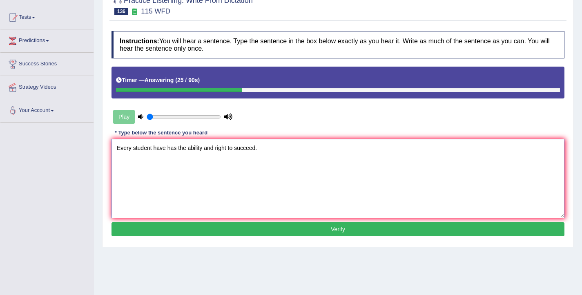
type textarea "Every student have has the ability and right to succeed."
click at [226, 230] on button "Verify" at bounding box center [337, 229] width 453 height 14
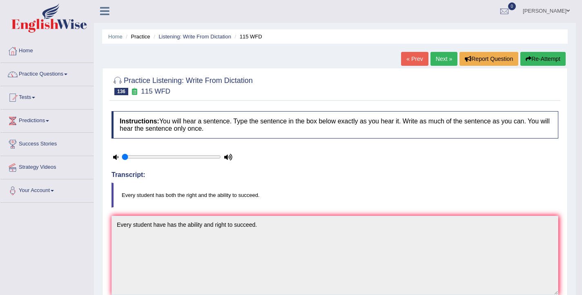
scroll to position [2, 0]
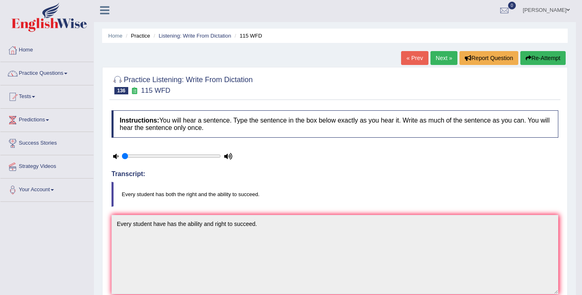
click at [447, 60] on link "Next »" at bounding box center [443, 58] width 27 height 14
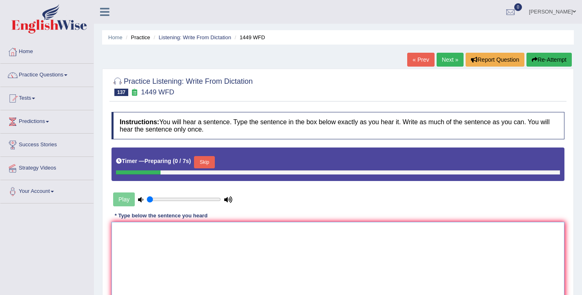
click at [246, 250] on textarea at bounding box center [337, 261] width 453 height 79
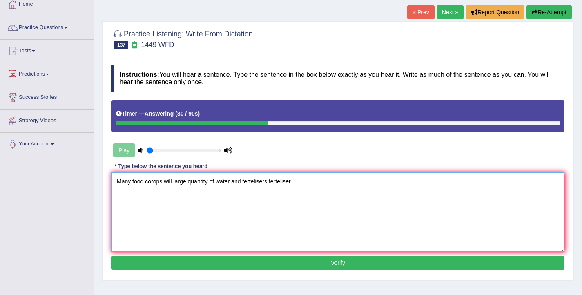
scroll to position [82, 0]
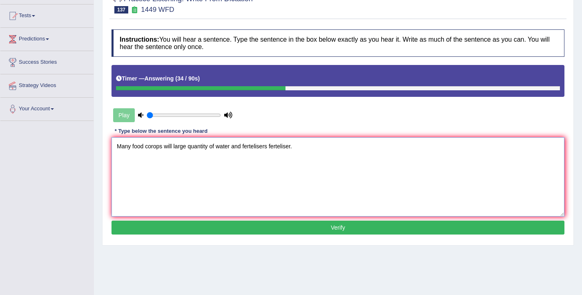
type textarea "Many food corops will large quantity of water and fertelisers ferteliser."
click at [239, 225] on button "Verify" at bounding box center [337, 227] width 453 height 14
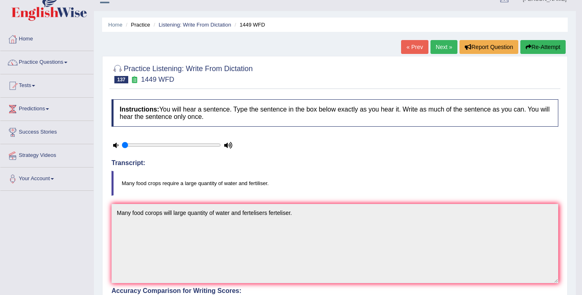
scroll to position [0, 0]
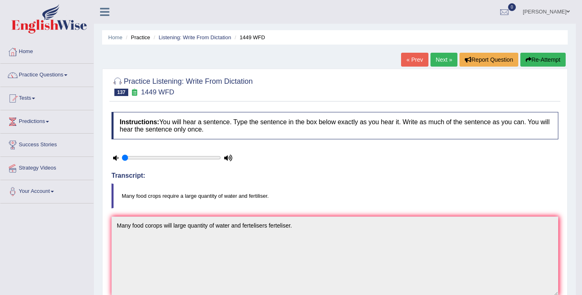
click at [534, 58] on button "Re-Attempt" at bounding box center [542, 60] width 45 height 14
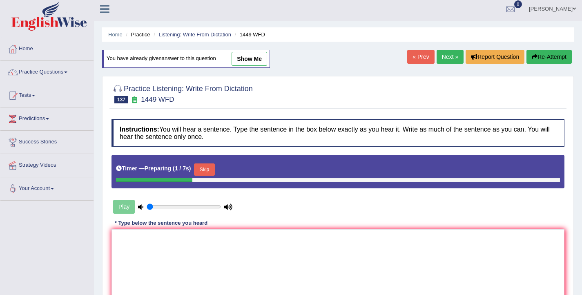
scroll to position [70, 0]
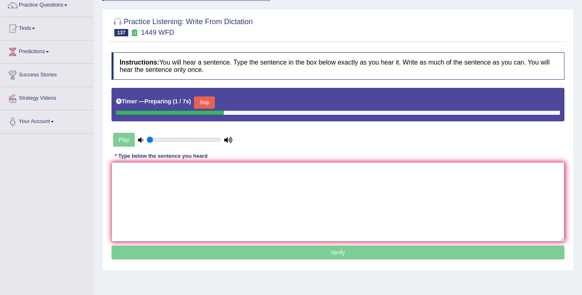
click at [312, 198] on textarea at bounding box center [337, 201] width 453 height 79
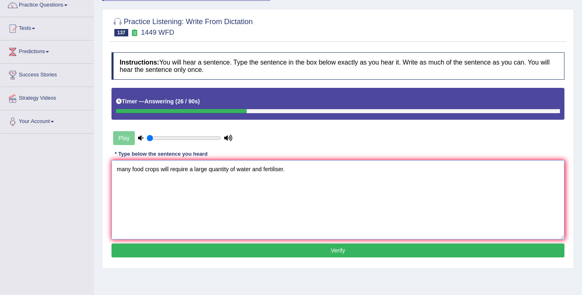
click at [120, 171] on textarea "many food crops will require a large quantity of water and fertiliser." at bounding box center [337, 199] width 453 height 79
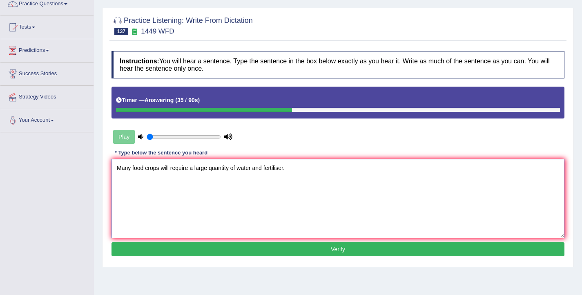
scroll to position [71, 0]
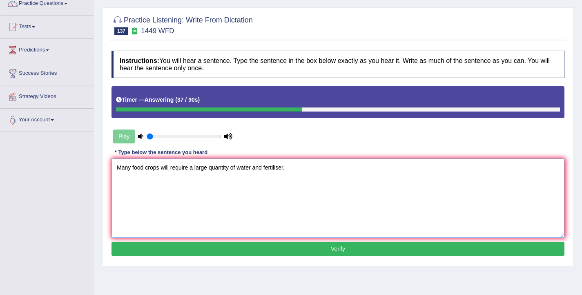
type textarea "Many food crops will require a large quantity of water and fertiliser."
click at [256, 253] on button "Verify" at bounding box center [337, 249] width 453 height 14
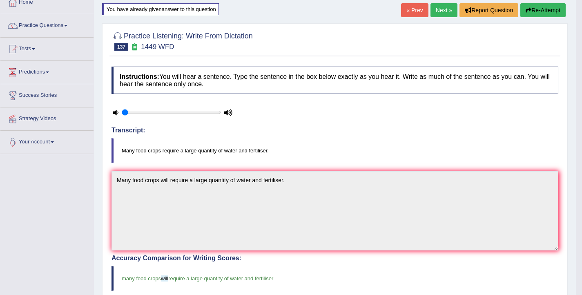
scroll to position [49, 0]
click at [443, 11] on link "Next »" at bounding box center [443, 11] width 27 height 14
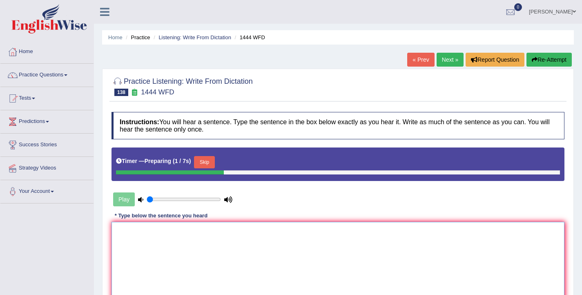
click at [195, 249] on textarea at bounding box center [337, 261] width 453 height 79
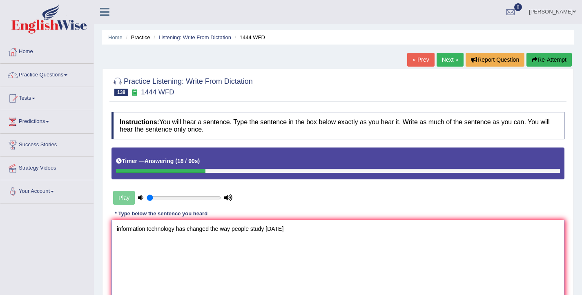
click at [118, 229] on textarea "information technology has changed the way people study [DATE]" at bounding box center [337, 259] width 453 height 79
click at [284, 229] on textarea "Information technology has changed the way people study [DATE]" at bounding box center [337, 259] width 453 height 79
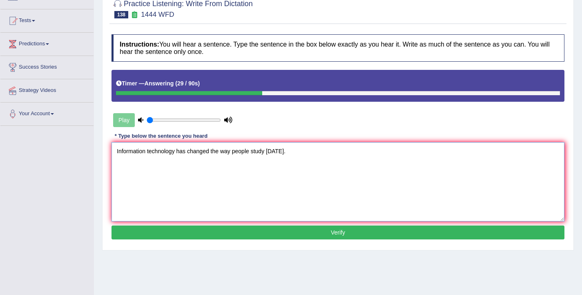
scroll to position [102, 0]
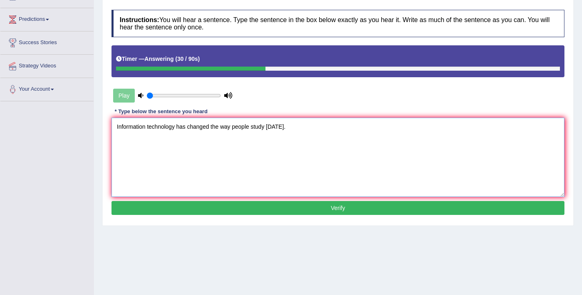
type textarea "Information technology has changed the way people study [DATE]."
click at [276, 210] on button "Verify" at bounding box center [337, 208] width 453 height 14
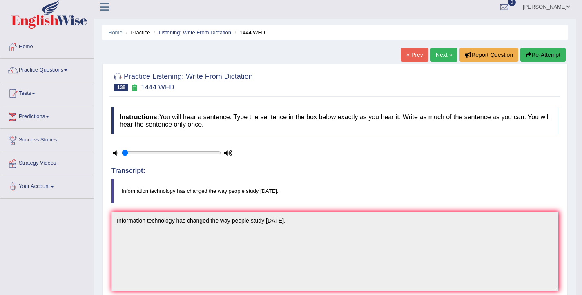
scroll to position [0, 0]
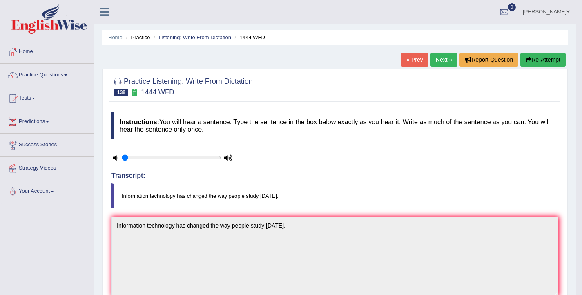
click at [440, 54] on link "Next »" at bounding box center [443, 60] width 27 height 14
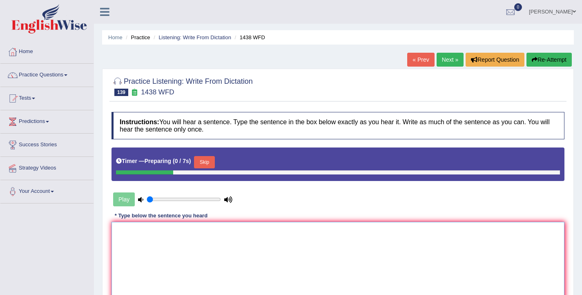
click at [225, 237] on textarea at bounding box center [337, 261] width 453 height 79
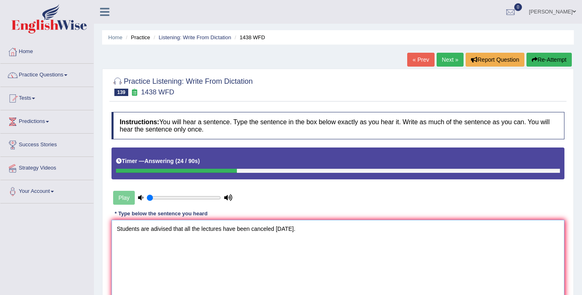
drag, startPoint x: 173, startPoint y: 229, endPoint x: 152, endPoint y: 230, distance: 20.5
click at [152, 230] on textarea "Students are adivised that all the lectures have been canceled [DATE]." at bounding box center [337, 259] width 453 height 79
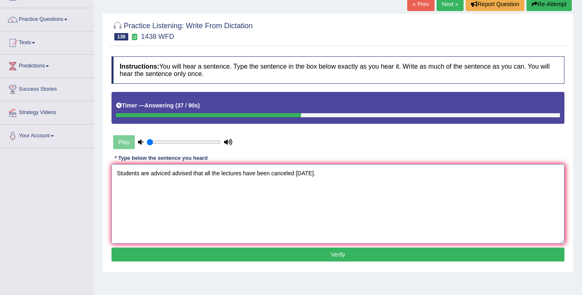
scroll to position [68, 0]
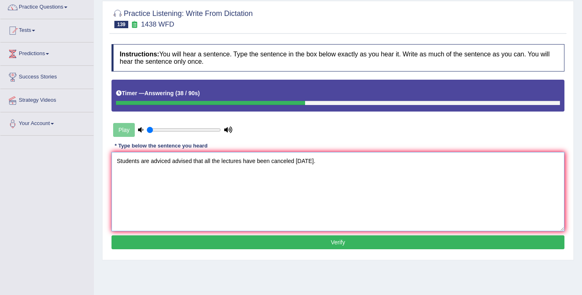
type textarea "Students are adviced advised that all the lectures have been canceled [DATE]."
click at [255, 248] on button "Verify" at bounding box center [337, 242] width 453 height 14
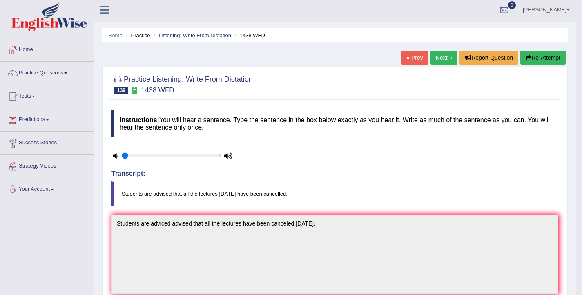
scroll to position [0, 0]
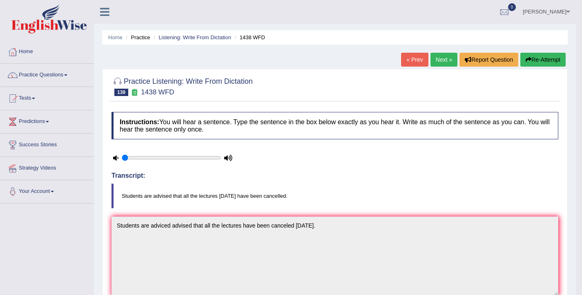
click at [436, 58] on link "Next »" at bounding box center [443, 60] width 27 height 14
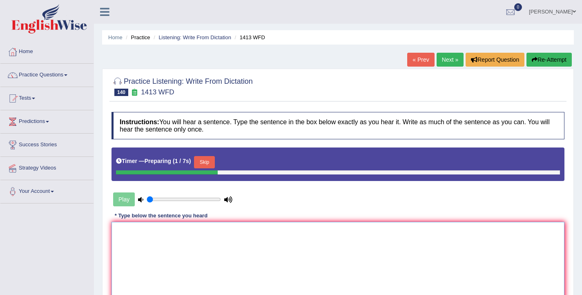
click at [209, 250] on textarea at bounding box center [337, 261] width 453 height 79
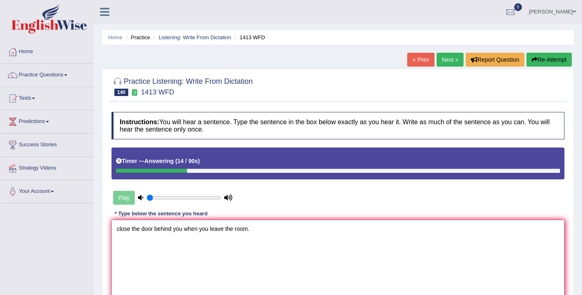
click at [119, 229] on textarea "close the door behind you when you leave the room." at bounding box center [337, 259] width 453 height 79
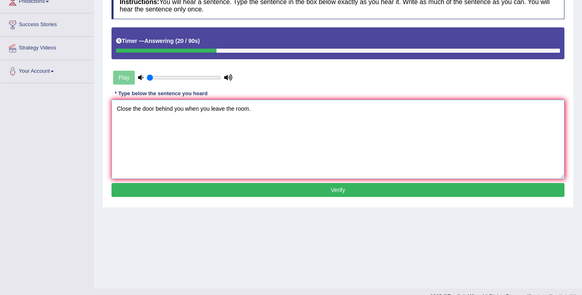
scroll to position [120, 0]
type textarea "Close the door behind you when you leave the room."
click at [232, 190] on button "Verify" at bounding box center [337, 190] width 453 height 14
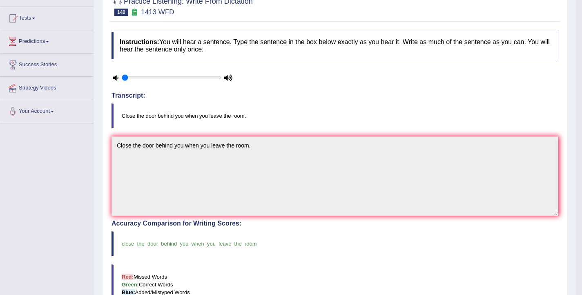
scroll to position [0, 0]
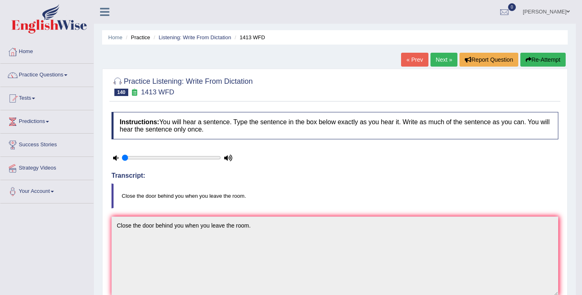
click at [439, 64] on link "Next »" at bounding box center [443, 60] width 27 height 14
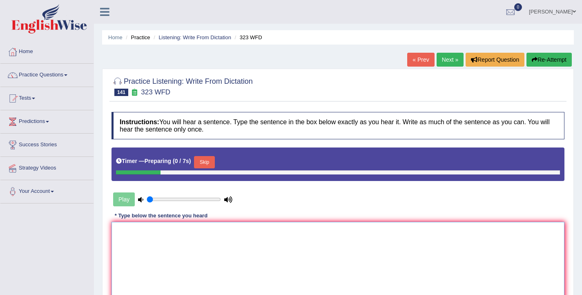
click at [202, 234] on textarea at bounding box center [337, 261] width 453 height 79
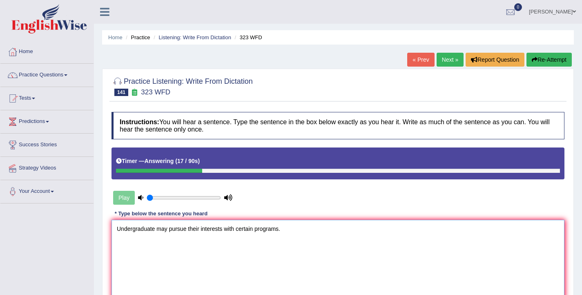
click at [154, 230] on textarea "Undergraduate may pursue their interests with certain programs." at bounding box center [337, 259] width 453 height 79
click at [161, 229] on textarea "Undergraduates may pursue their interests with certain programs." at bounding box center [337, 259] width 453 height 79
click at [203, 229] on textarea "Undergraduates may pursue their interests with certain programs." at bounding box center [337, 259] width 453 height 79
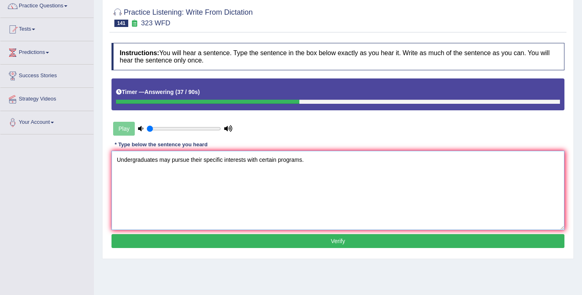
scroll to position [70, 0]
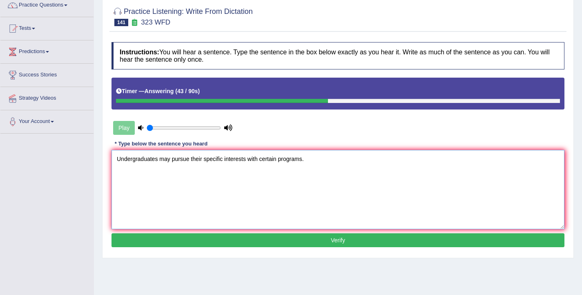
type textarea "Undergraduates may pursue their specific interests with certain programs."
click at [284, 241] on button "Verify" at bounding box center [337, 240] width 453 height 14
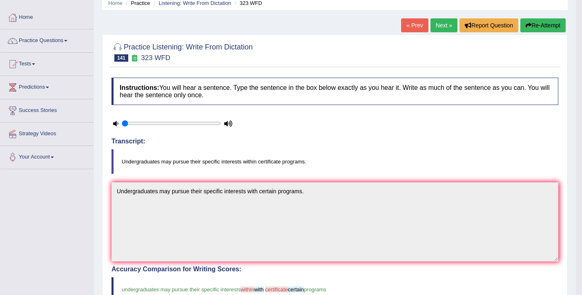
scroll to position [0, 0]
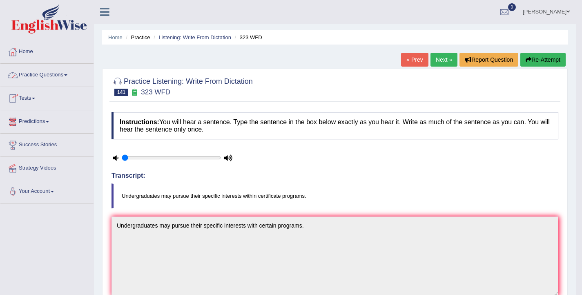
click at [31, 80] on link "Practice Questions" at bounding box center [46, 74] width 93 height 20
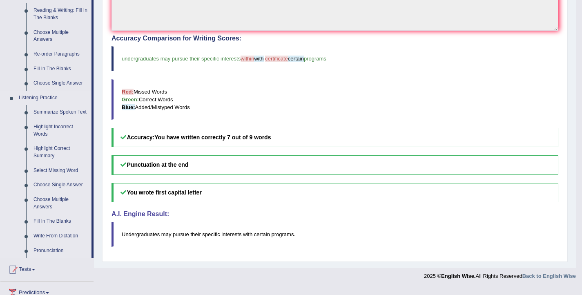
scroll to position [298, 0]
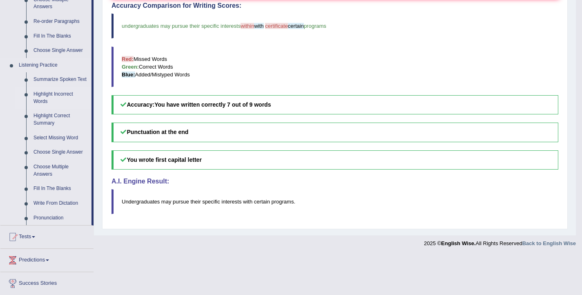
click at [45, 105] on link "Highlight Incorrect Words" at bounding box center [61, 98] width 62 height 22
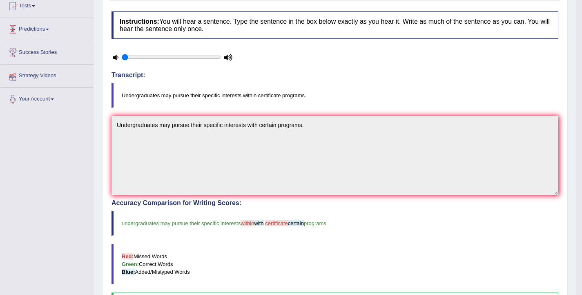
scroll to position [92, 0]
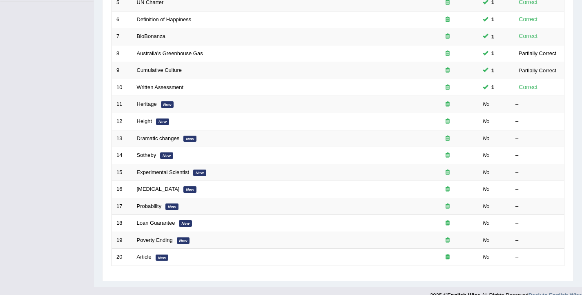
scroll to position [196, 0]
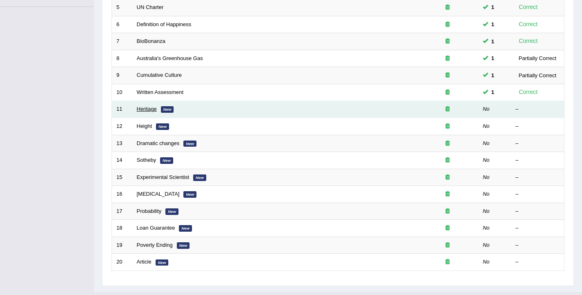
click at [147, 111] on link "Heritage" at bounding box center [147, 109] width 20 height 6
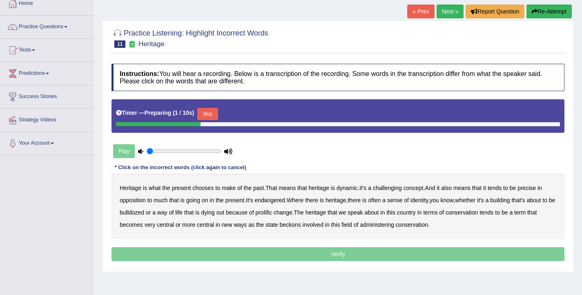
scroll to position [67, 0]
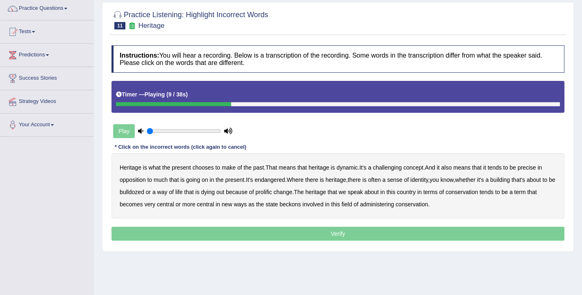
click at [393, 168] on b "challenging" at bounding box center [387, 167] width 29 height 7
drag, startPoint x: 539, startPoint y: 169, endPoint x: 507, endPoint y: 173, distance: 32.1
click at [536, 170] on b "precise" at bounding box center [526, 167] width 18 height 7
click at [428, 179] on b "identity" at bounding box center [419, 179] width 18 height 7
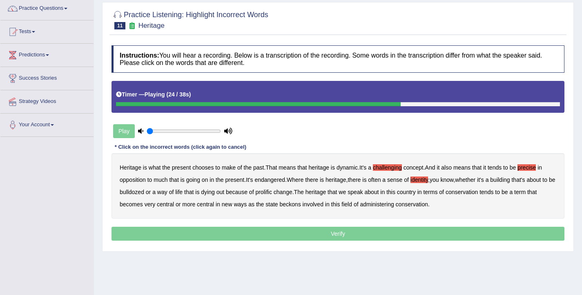
click at [272, 192] on b "prolific" at bounding box center [263, 192] width 16 height 7
click at [301, 205] on b "beckons" at bounding box center [290, 204] width 21 height 7
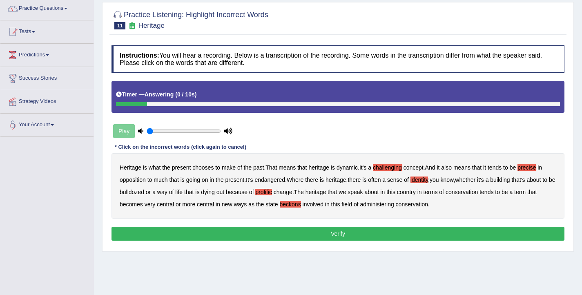
click at [331, 234] on button "Verify" at bounding box center [337, 234] width 453 height 14
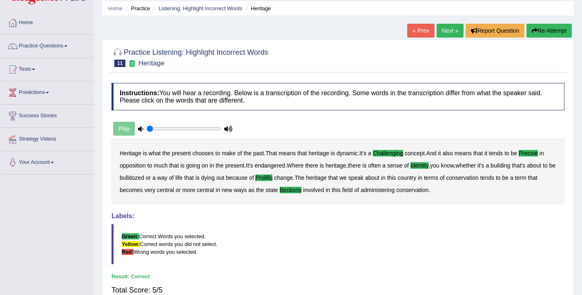
scroll to position [0, 0]
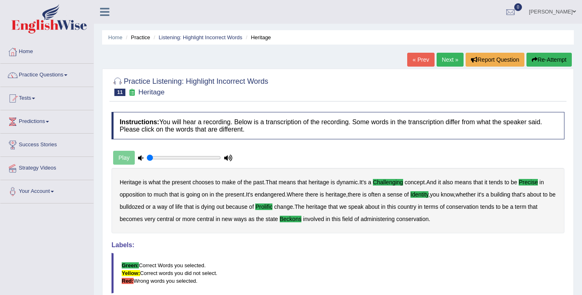
click at [451, 62] on link "Next »" at bounding box center [449, 60] width 27 height 14
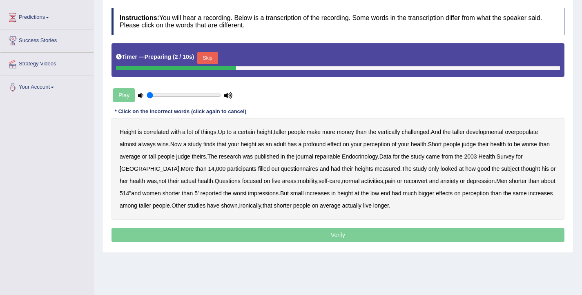
scroll to position [105, 0]
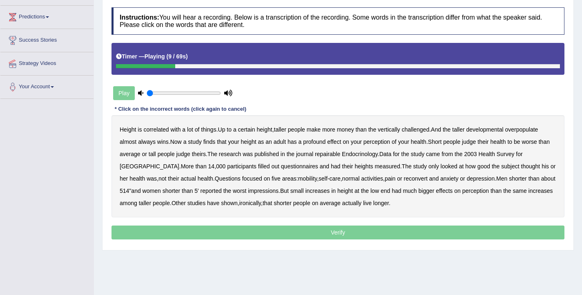
click at [486, 128] on b "developmental" at bounding box center [484, 129] width 37 height 7
click at [340, 152] on b "repairable" at bounding box center [327, 154] width 25 height 7
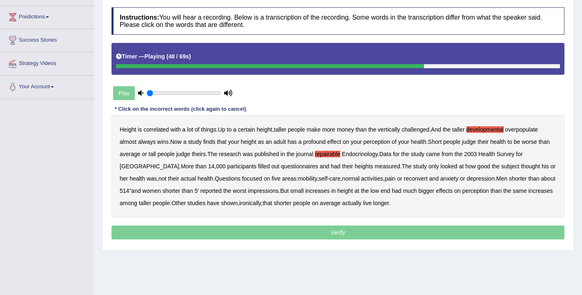
click at [404, 180] on b "reconvert" at bounding box center [416, 178] width 24 height 7
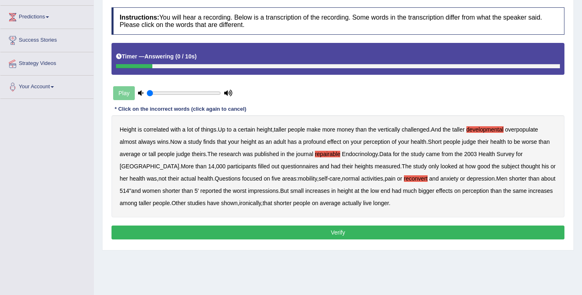
click at [336, 230] on button "Verify" at bounding box center [337, 232] width 453 height 14
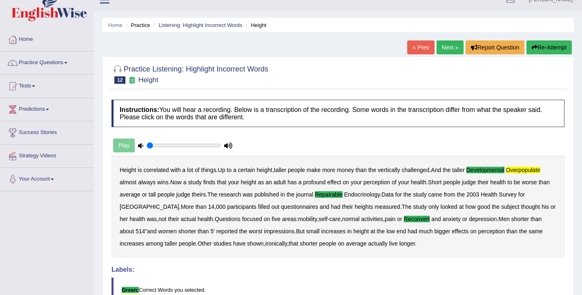
scroll to position [0, 0]
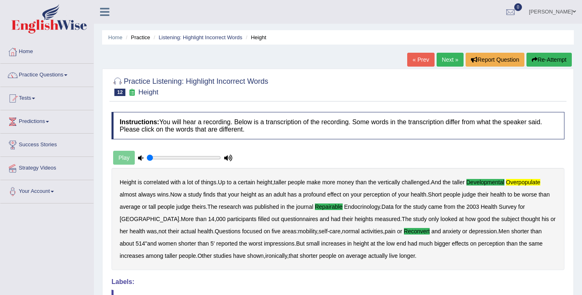
click at [443, 61] on link "Next »" at bounding box center [449, 60] width 27 height 14
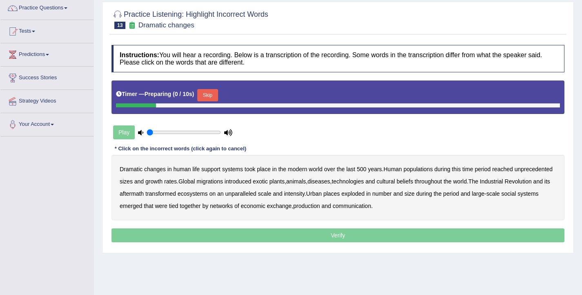
scroll to position [67, 0]
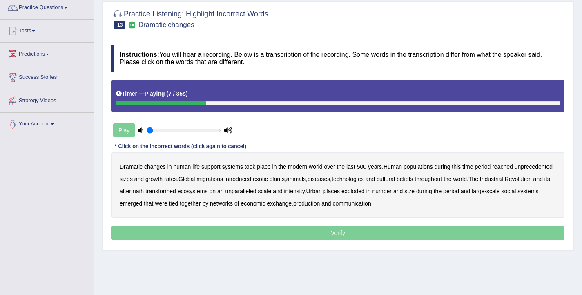
click at [427, 167] on b "populations" at bounding box center [417, 166] width 29 height 7
click at [330, 179] on b "diseases" at bounding box center [318, 179] width 22 height 7
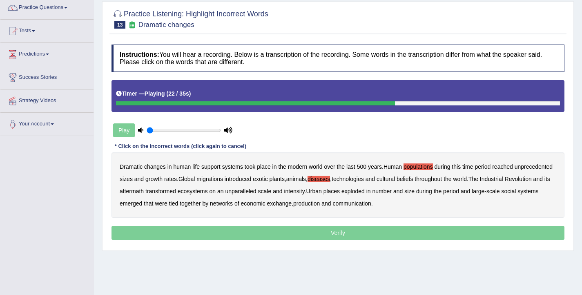
click at [208, 191] on b "ecosystems" at bounding box center [193, 191] width 30 height 7
click at [340, 192] on b "places" at bounding box center [331, 191] width 16 height 7
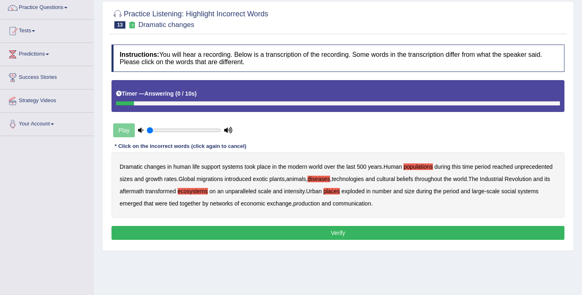
click at [320, 205] on b "production" at bounding box center [306, 203] width 27 height 7
click at [344, 231] on button "Verify" at bounding box center [337, 233] width 453 height 14
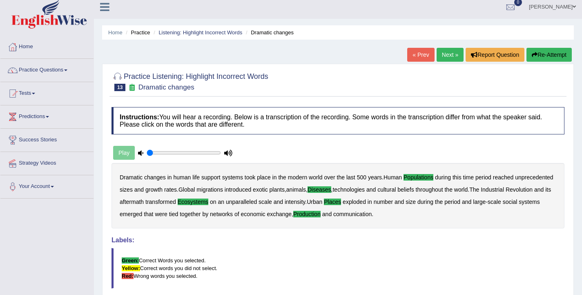
scroll to position [0, 0]
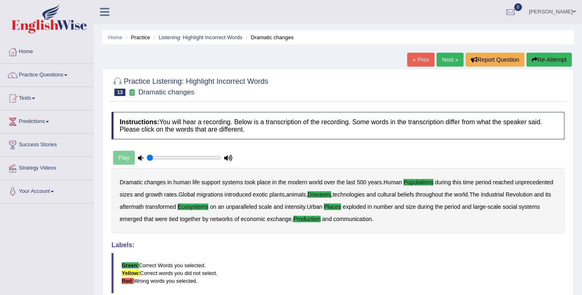
click at [446, 59] on link "Next »" at bounding box center [449, 60] width 27 height 14
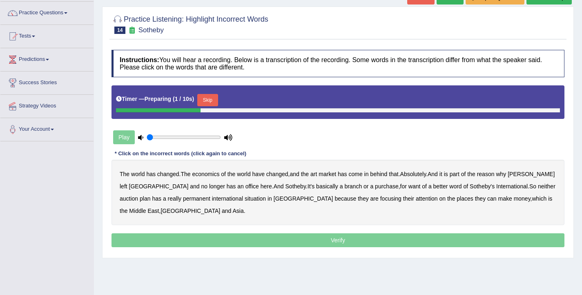
scroll to position [89, 0]
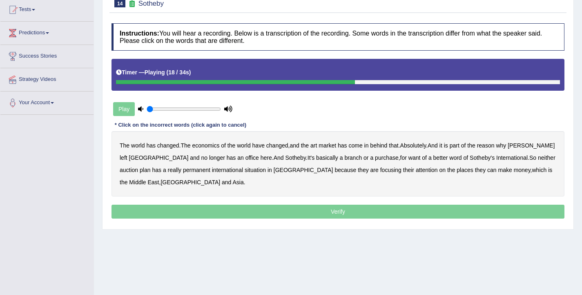
click at [375, 157] on b "purchase" at bounding box center [387, 157] width 24 height 7
click at [150, 167] on b "plan" at bounding box center [145, 170] width 11 height 7
click at [245, 171] on b "situation" at bounding box center [255, 170] width 21 height 7
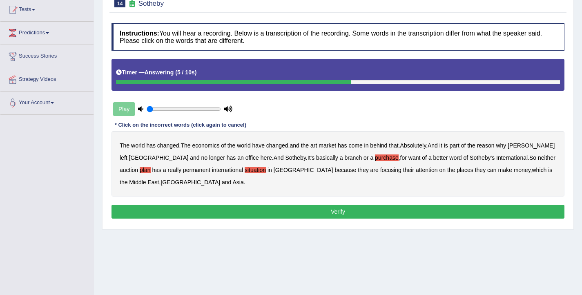
click at [408, 157] on b "want" at bounding box center [414, 157] width 12 height 7
click at [361, 212] on button "Verify" at bounding box center [337, 212] width 453 height 14
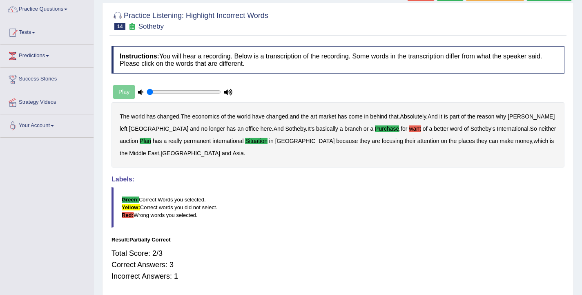
scroll to position [0, 0]
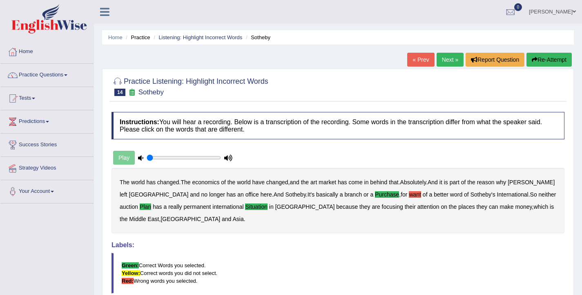
click at [445, 59] on link "Next »" at bounding box center [449, 60] width 27 height 14
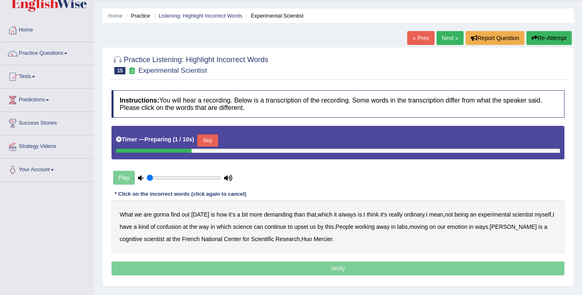
scroll to position [33, 0]
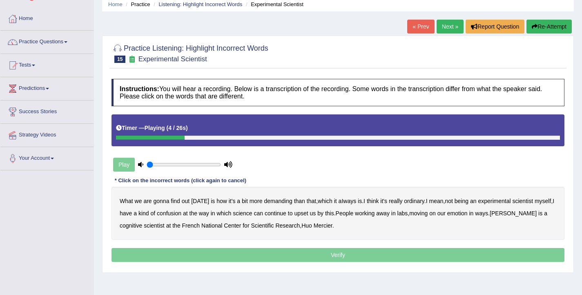
click at [274, 203] on b "demanding" at bounding box center [278, 201] width 28 height 7
click at [413, 202] on b "ordinary" at bounding box center [414, 201] width 20 height 7
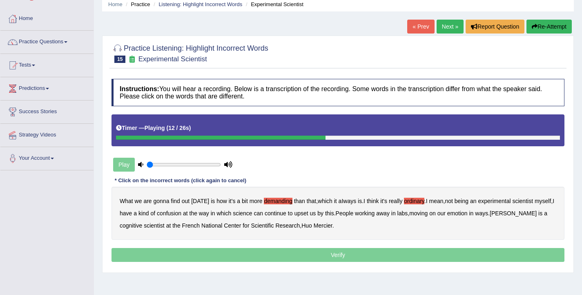
click at [181, 215] on b "confusion" at bounding box center [169, 213] width 24 height 7
click at [308, 215] on b "upset" at bounding box center [301, 213] width 14 height 7
click at [467, 211] on b "emotion" at bounding box center [457, 213] width 20 height 7
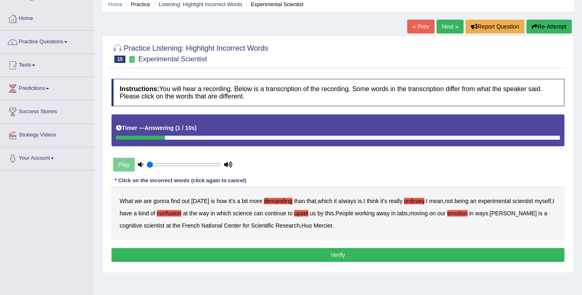
click at [323, 257] on button "Verify" at bounding box center [337, 255] width 453 height 14
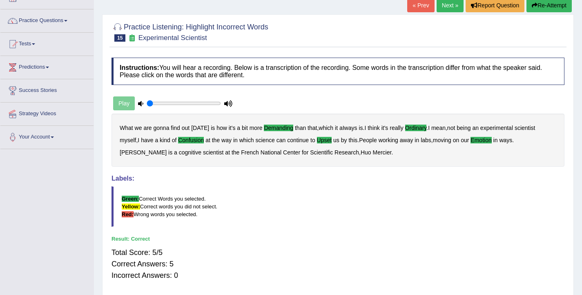
scroll to position [22, 0]
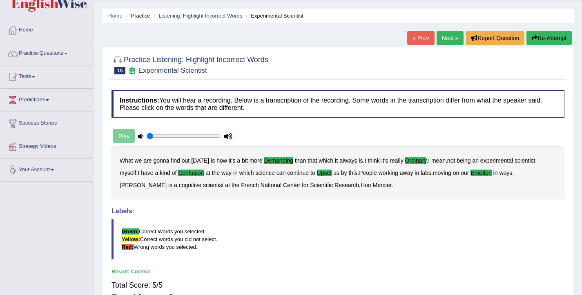
click at [453, 36] on link "Next »" at bounding box center [449, 38] width 27 height 14
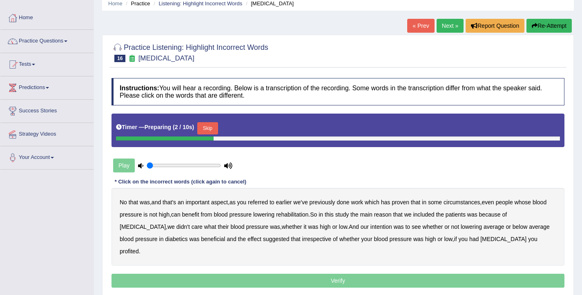
scroll to position [34, 0]
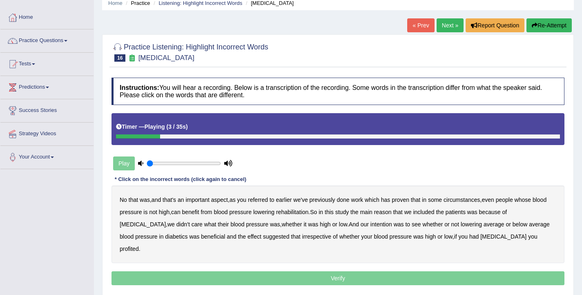
click at [268, 199] on b "referred" at bounding box center [258, 199] width 20 height 7
click at [461, 197] on b "circumstances" at bounding box center [461, 199] width 36 height 7
click at [308, 214] on b "rehabilitation" at bounding box center [292, 212] width 32 height 7
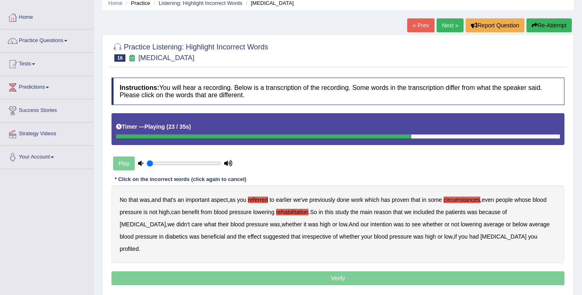
click at [370, 225] on b "intention" at bounding box center [381, 224] width 22 height 7
click at [247, 238] on b "effect" at bounding box center [254, 236] width 14 height 7
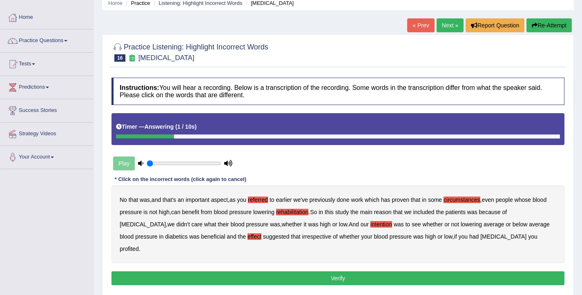
click at [139, 245] on b "profited" at bounding box center [129, 248] width 19 height 7
click at [352, 271] on button "Verify" at bounding box center [337, 278] width 453 height 14
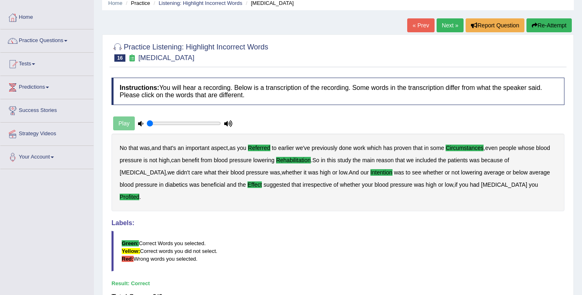
click at [446, 29] on link "Next »" at bounding box center [449, 25] width 27 height 14
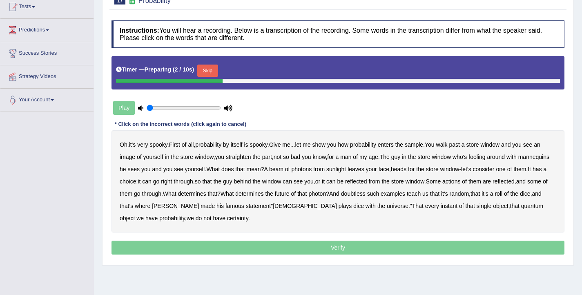
scroll to position [92, 0]
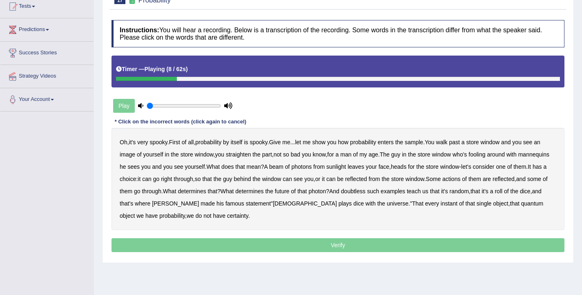
click at [423, 144] on b "sample" at bounding box center [414, 142] width 18 height 7
click at [283, 169] on b "beam" at bounding box center [276, 166] width 14 height 7
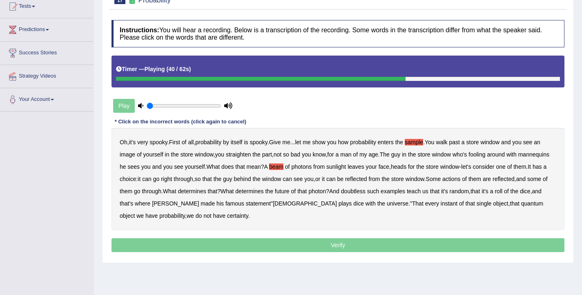
click at [460, 179] on b "actions" at bounding box center [451, 179] width 18 height 7
click at [365, 193] on b "doubtless" at bounding box center [353, 191] width 24 height 7
click at [494, 194] on b "roll" at bounding box center [498, 191] width 8 height 7
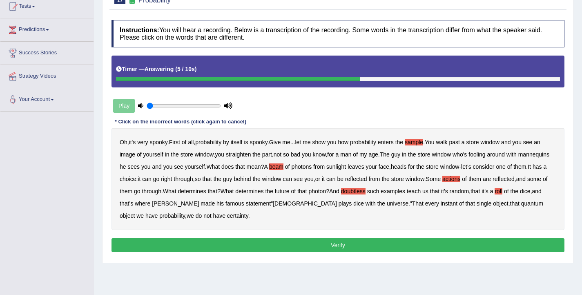
click at [386, 238] on button "Verify" at bounding box center [337, 245] width 453 height 14
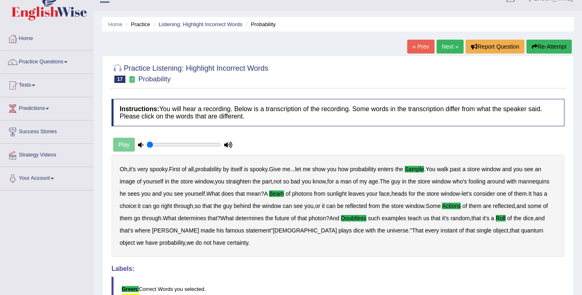
scroll to position [4, 0]
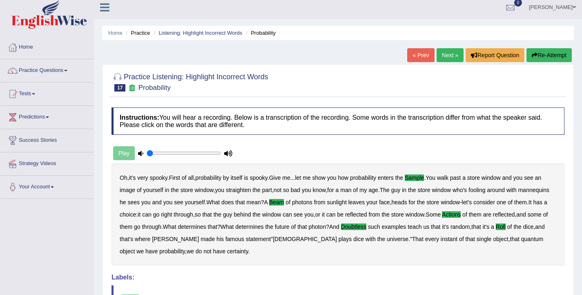
click at [447, 55] on link "Next »" at bounding box center [449, 55] width 27 height 14
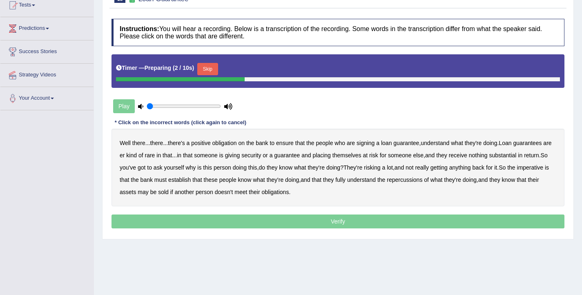
scroll to position [95, 0]
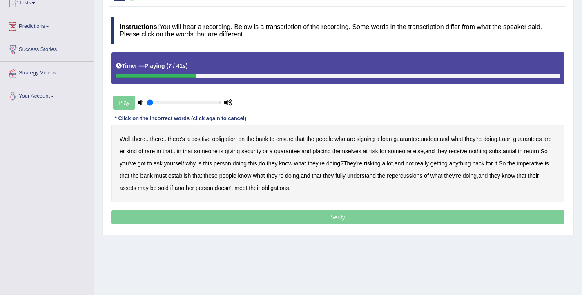
click at [449, 140] on b "understand" at bounding box center [435, 139] width 29 height 7
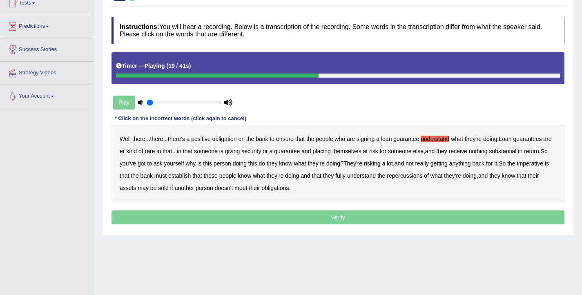
click at [516, 152] on b "substantial" at bounding box center [502, 151] width 27 height 7
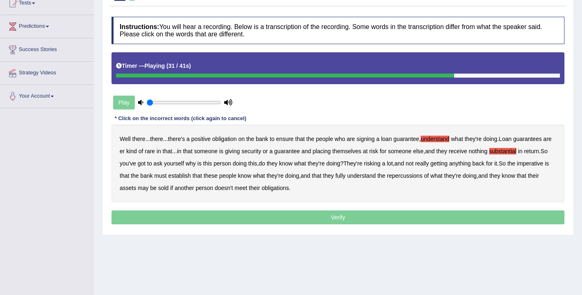
click at [191, 174] on b "establish" at bounding box center [179, 175] width 22 height 7
click at [422, 178] on b "repercussions" at bounding box center [405, 175] width 36 height 7
click at [136, 188] on b "assets" at bounding box center [128, 188] width 16 height 7
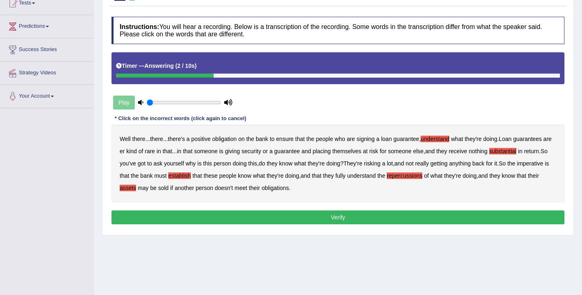
click at [336, 220] on button "Verify" at bounding box center [337, 217] width 453 height 14
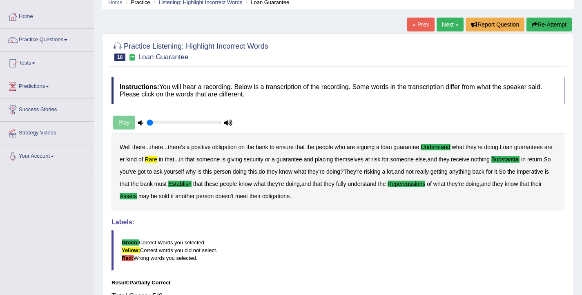
scroll to position [22, 0]
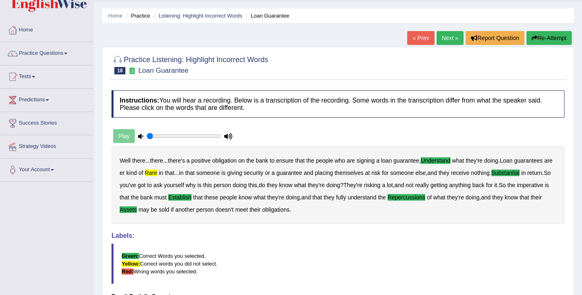
click at [540, 38] on button "Re-Attempt" at bounding box center [548, 38] width 45 height 14
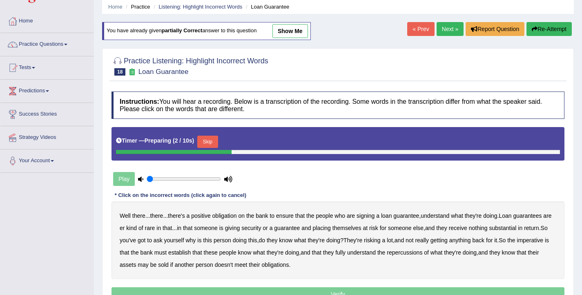
scroll to position [33, 0]
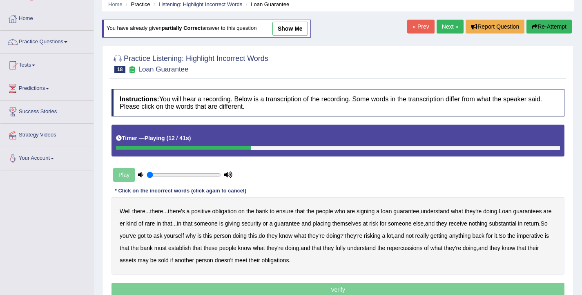
click at [443, 25] on link "Next »" at bounding box center [449, 27] width 27 height 14
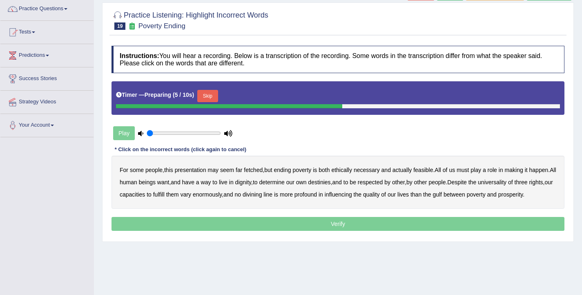
scroll to position [67, 0]
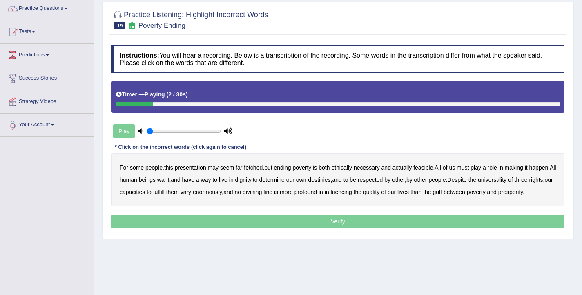
click at [196, 167] on b "presentation" at bounding box center [190, 167] width 31 height 7
drag, startPoint x: 340, startPoint y: 168, endPoint x: 348, endPoint y: 169, distance: 7.9
click at [340, 168] on b "ethically" at bounding box center [341, 167] width 21 height 7
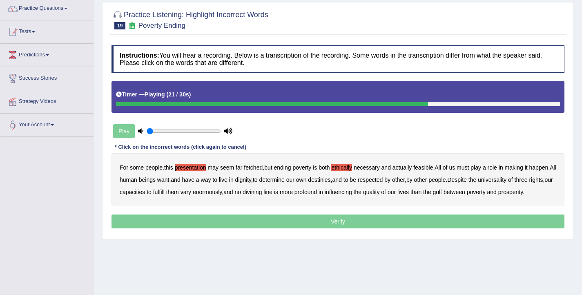
click at [514, 183] on b "three" at bounding box center [520, 179] width 13 height 7
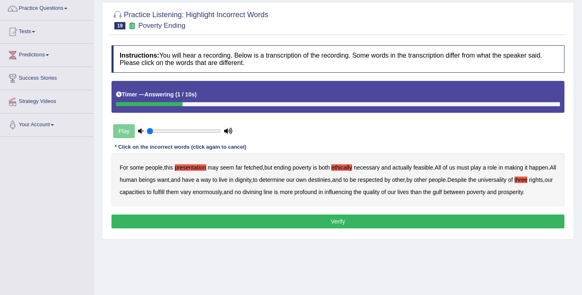
click at [420, 228] on button "Verify" at bounding box center [337, 221] width 453 height 14
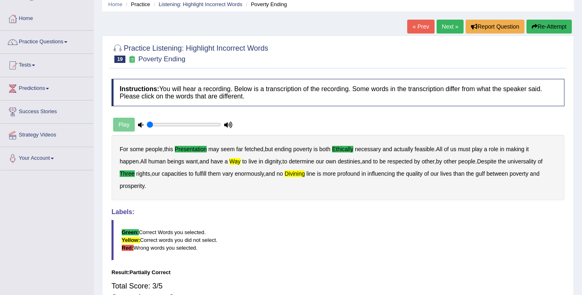
scroll to position [32, 0]
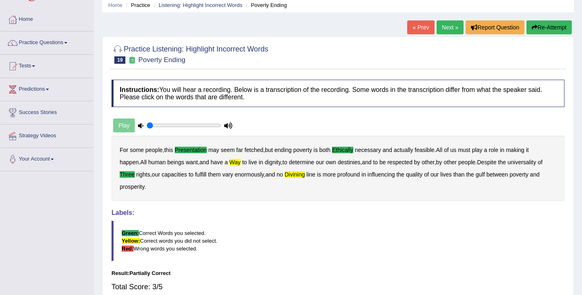
click at [556, 24] on button "Re-Attempt" at bounding box center [548, 27] width 45 height 14
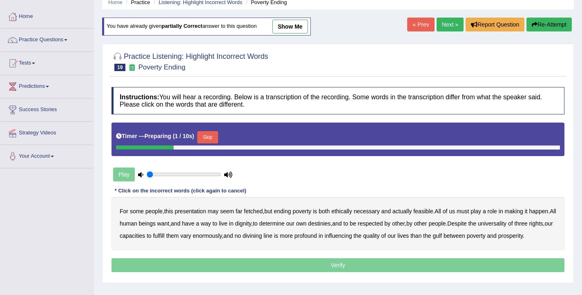
scroll to position [36, 0]
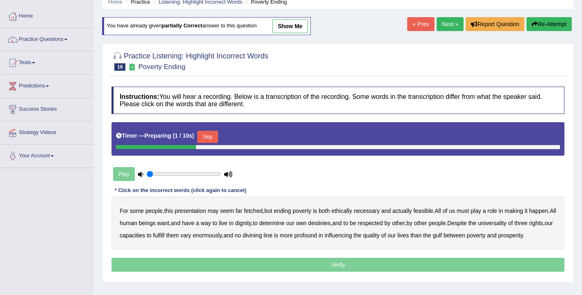
click at [214, 138] on button "Skip" at bounding box center [207, 137] width 20 height 12
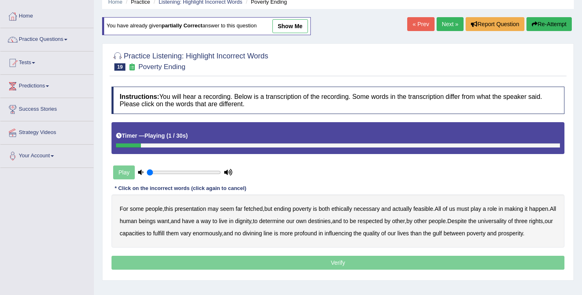
click at [191, 209] on b "presentation" at bounding box center [190, 208] width 31 height 7
click at [344, 209] on b "ethically" at bounding box center [341, 208] width 21 height 7
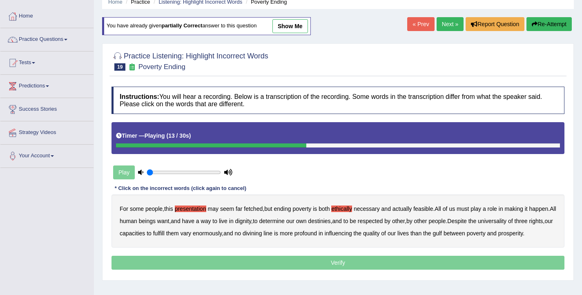
click at [211, 222] on b "way" at bounding box center [206, 221] width 10 height 7
click at [514, 224] on b "three" at bounding box center [520, 221] width 13 height 7
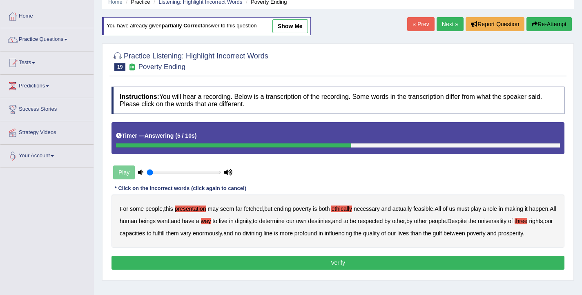
click at [327, 269] on button "Verify" at bounding box center [337, 263] width 453 height 14
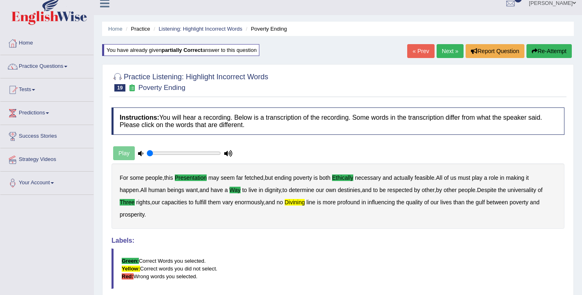
scroll to position [0, 0]
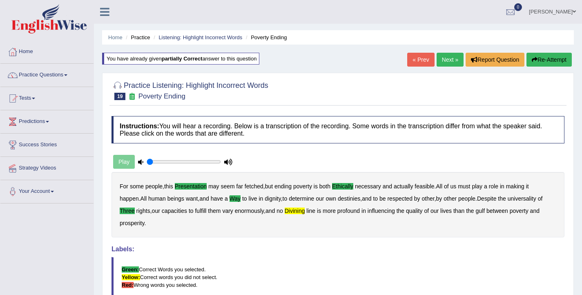
click at [456, 62] on link "Next »" at bounding box center [449, 60] width 27 height 14
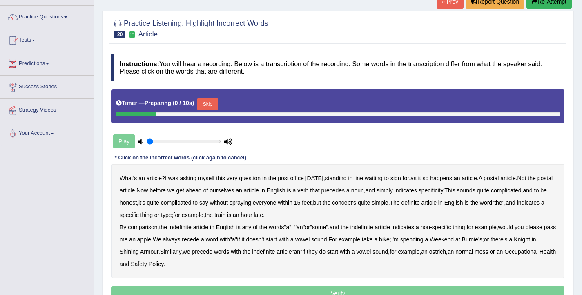
scroll to position [64, 0]
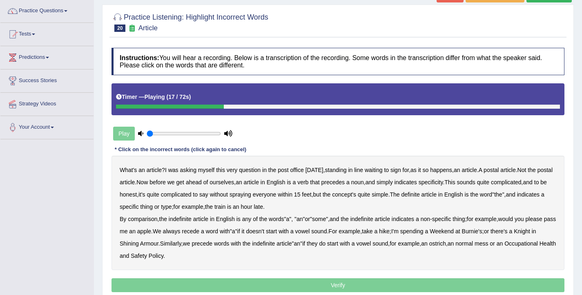
click at [308, 184] on b "verb" at bounding box center [302, 182] width 11 height 7
click at [143, 220] on b "comparison" at bounding box center [142, 219] width 29 height 7
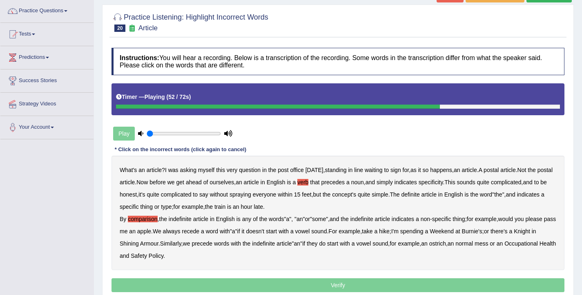
click at [199, 233] on b "recede" at bounding box center [191, 231] width 18 height 7
click at [473, 243] on b "normal" at bounding box center [464, 243] width 18 height 7
click at [488, 244] on b "mess" at bounding box center [480, 243] width 13 height 7
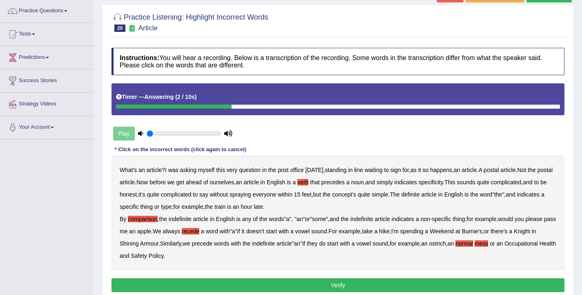
click at [235, 283] on button "Verify" at bounding box center [337, 285] width 453 height 14
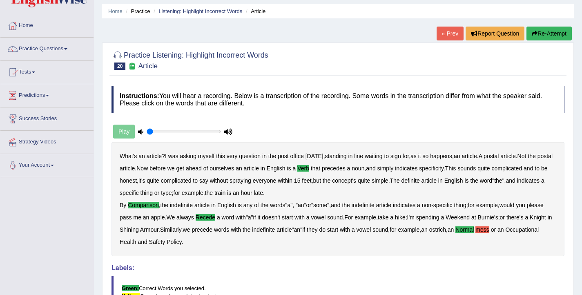
scroll to position [0, 0]
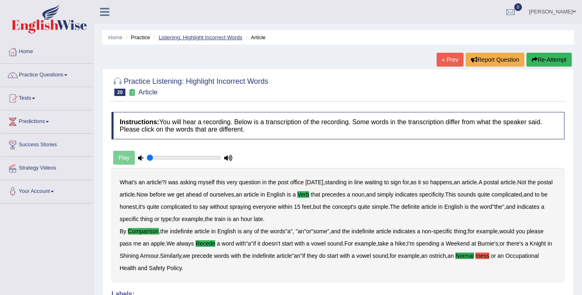
click at [197, 38] on link "Listening: Highlight Incorrect Words" at bounding box center [200, 37] width 84 height 6
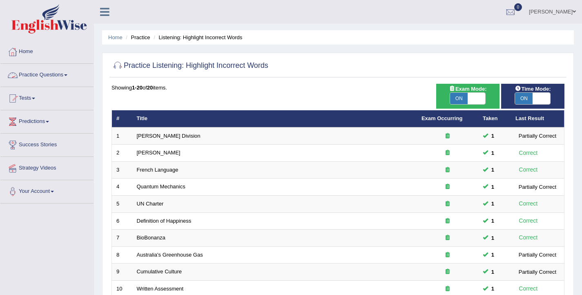
click at [67, 74] on span at bounding box center [65, 75] width 3 height 2
